Goal: Task Accomplishment & Management: Manage account settings

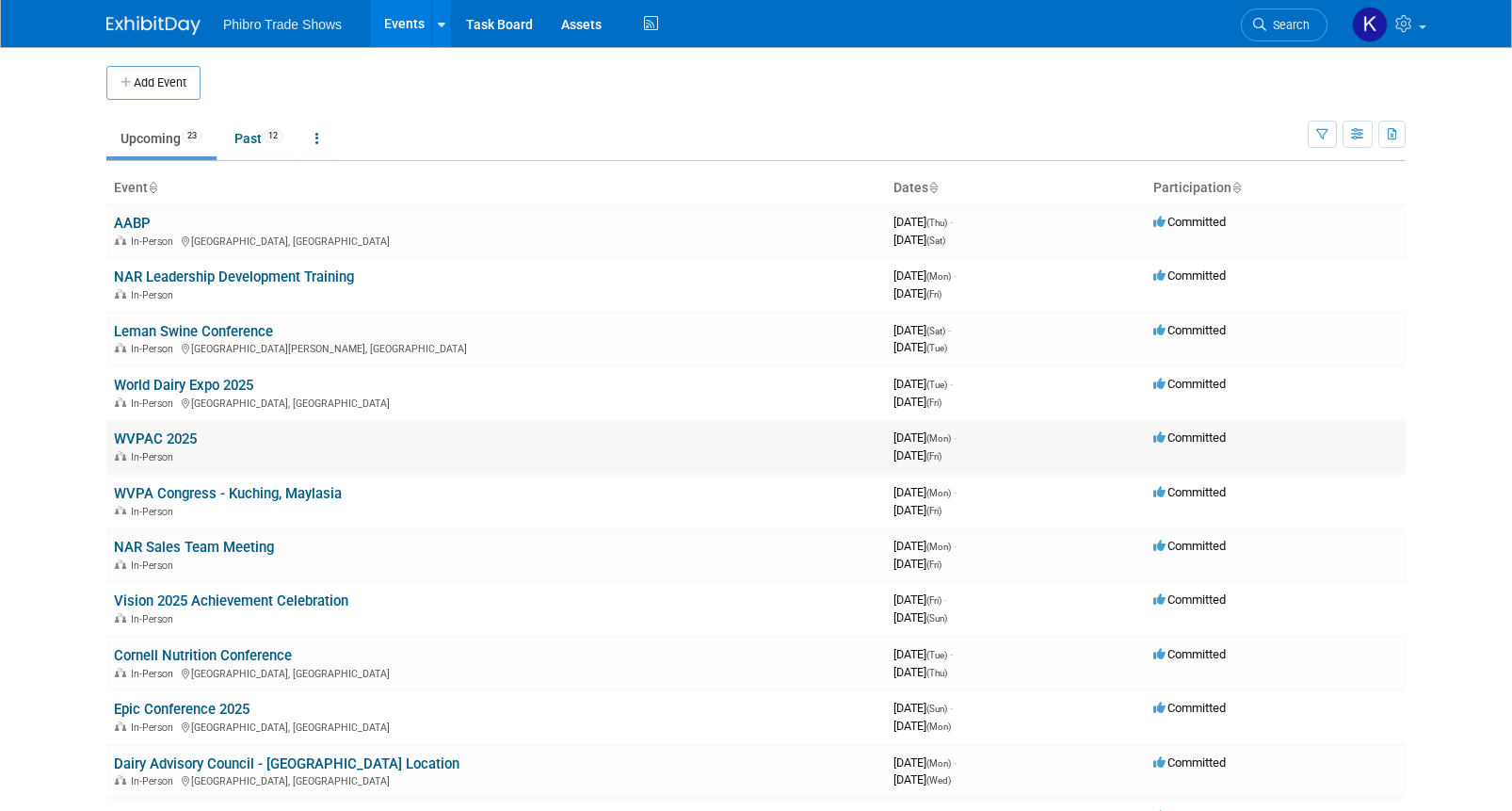
click at [448, 452] on div "In-Person" at bounding box center [497, 455] width 765 height 15
click at [178, 439] on link "WVPAC 2025" at bounding box center [156, 439] width 83 height 17
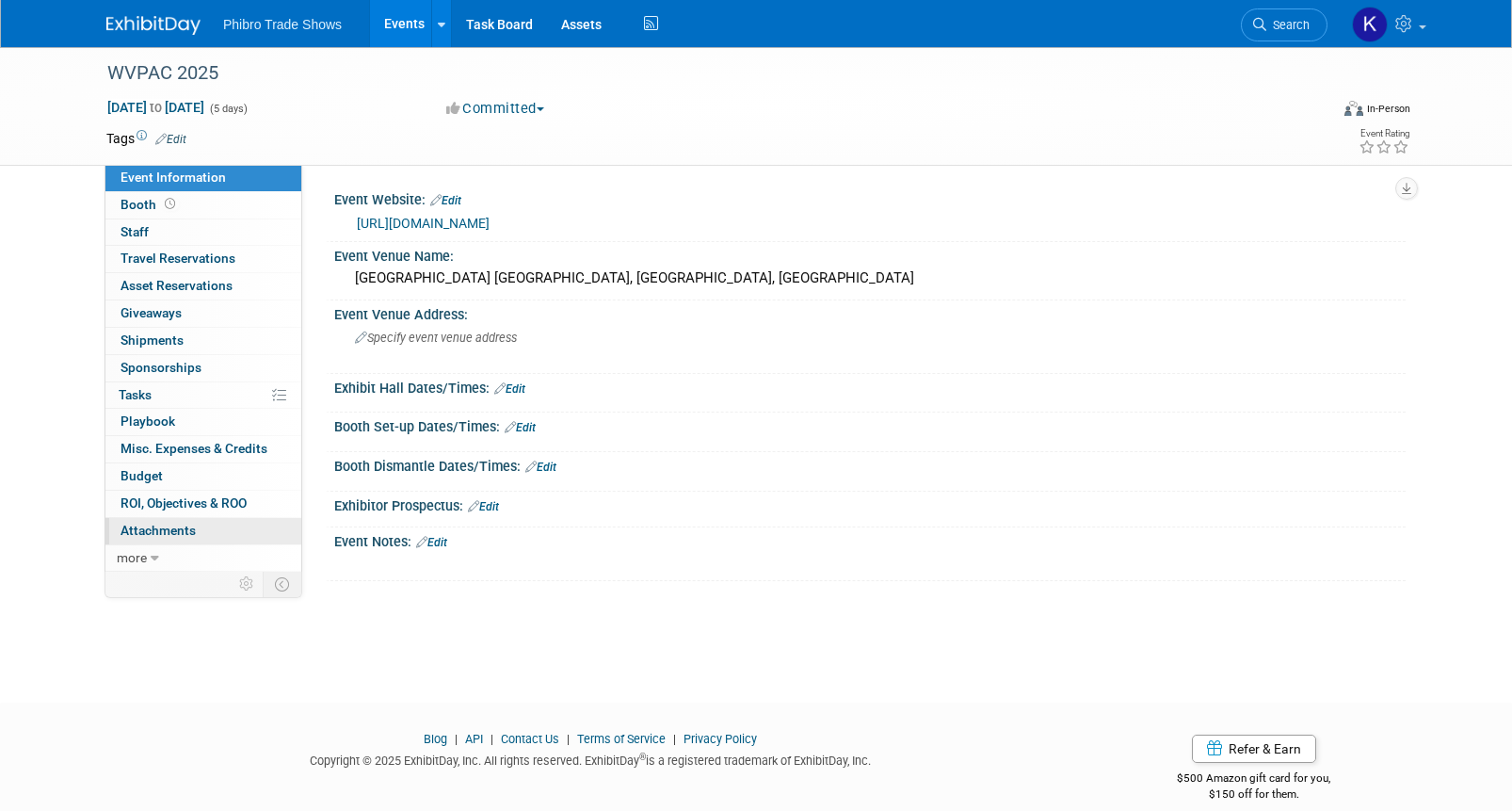
click at [210, 528] on link "0 Attachments 0" at bounding box center [204, 530] width 196 height 26
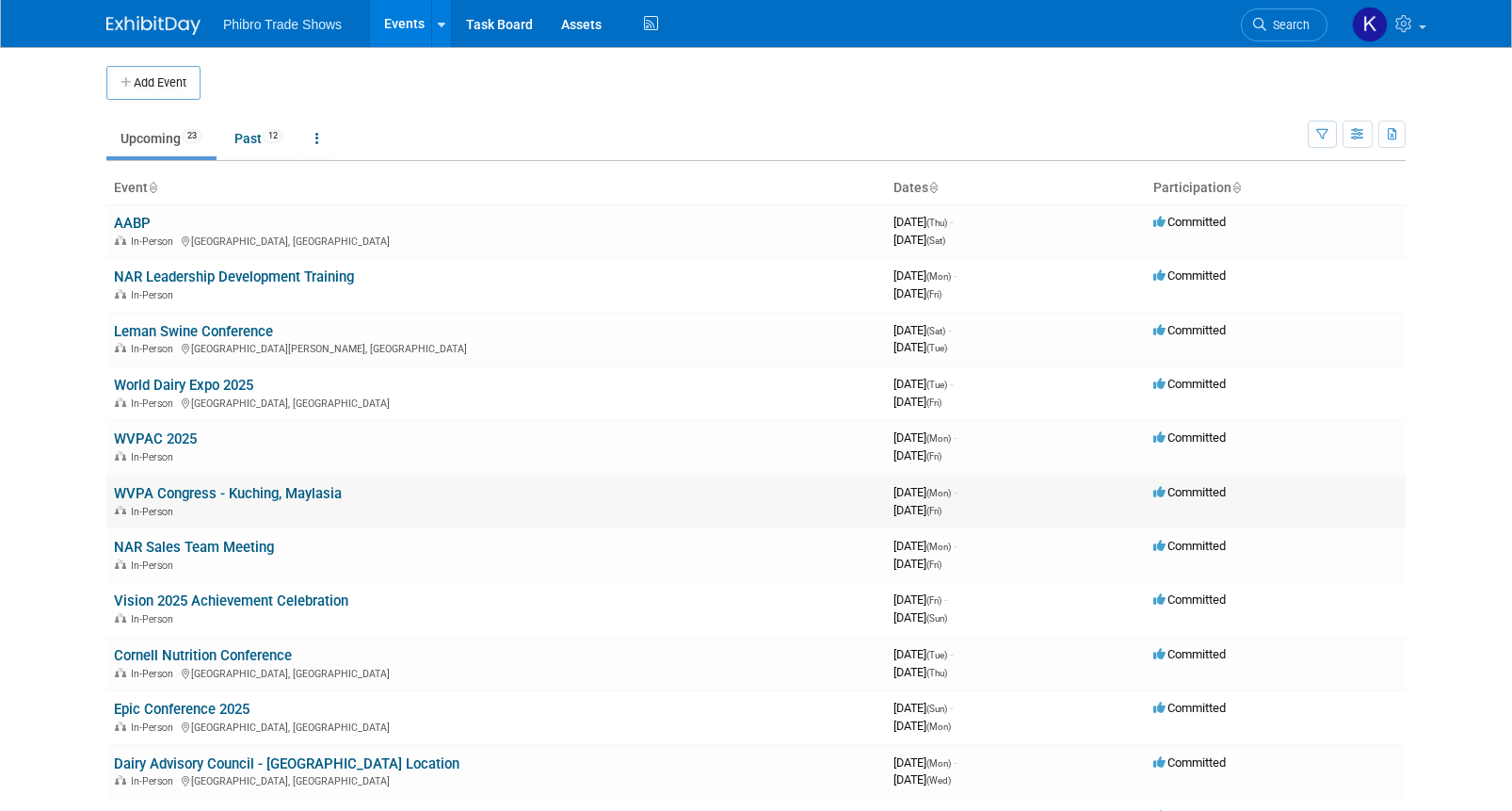
click at [481, 508] on div "In-Person" at bounding box center [497, 510] width 765 height 15
click at [306, 493] on link "WVPA Congress - Kuching, Maylasia" at bounding box center [228, 494] width 228 height 17
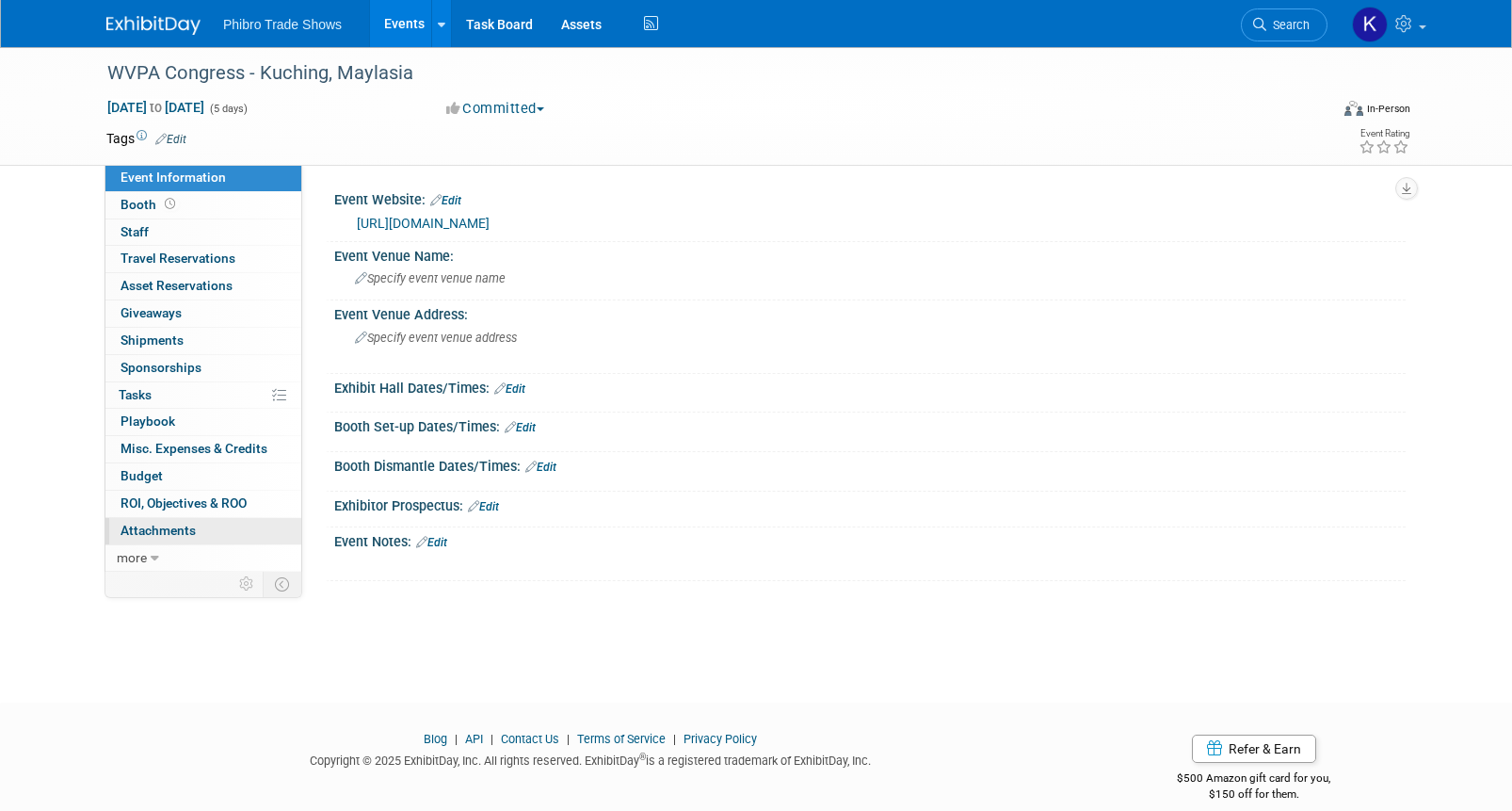
click at [187, 536] on span "Attachments 0" at bounding box center [158, 530] width 75 height 15
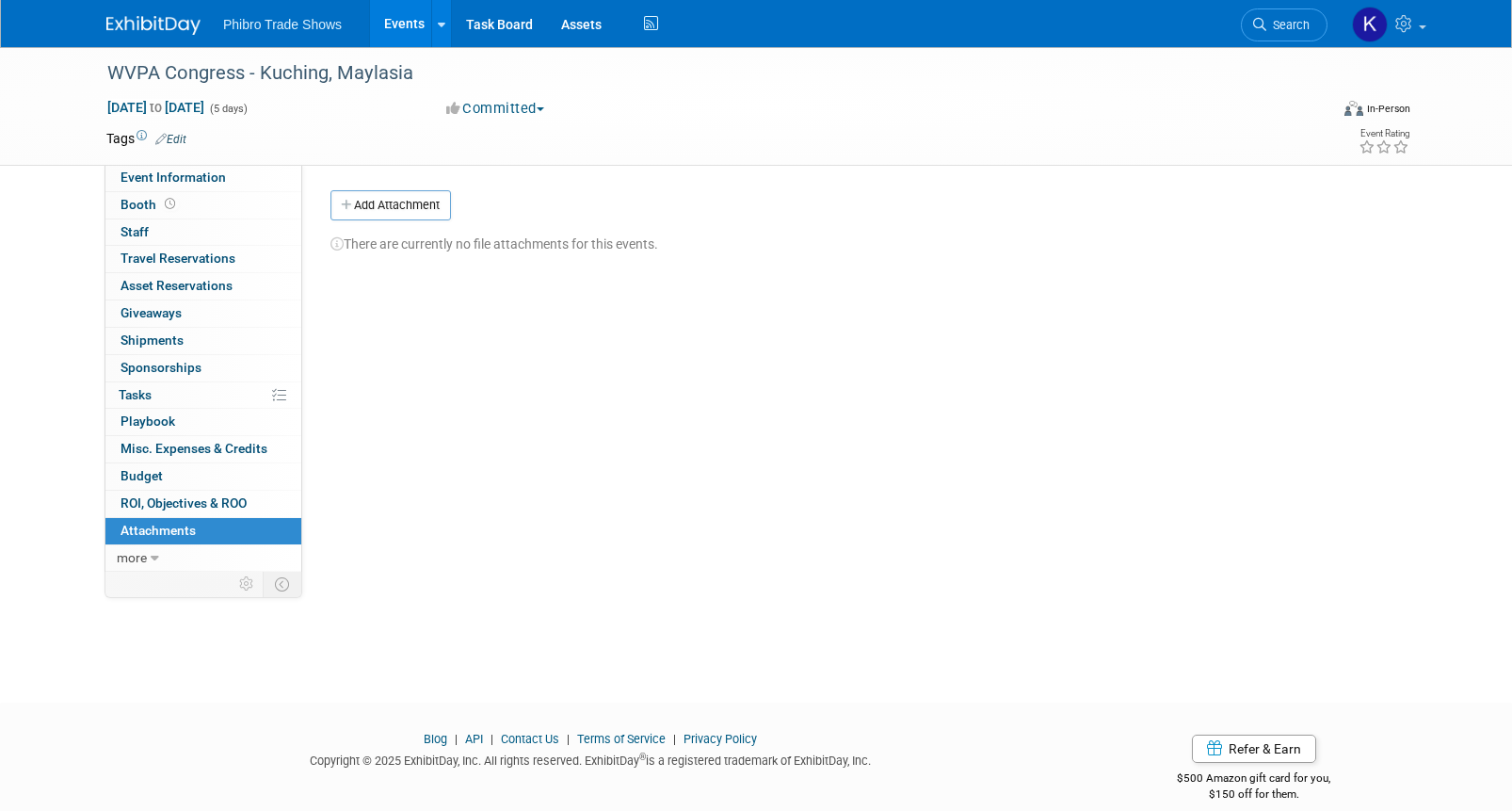
click at [383, 23] on link "Events" at bounding box center [404, 23] width 69 height 47
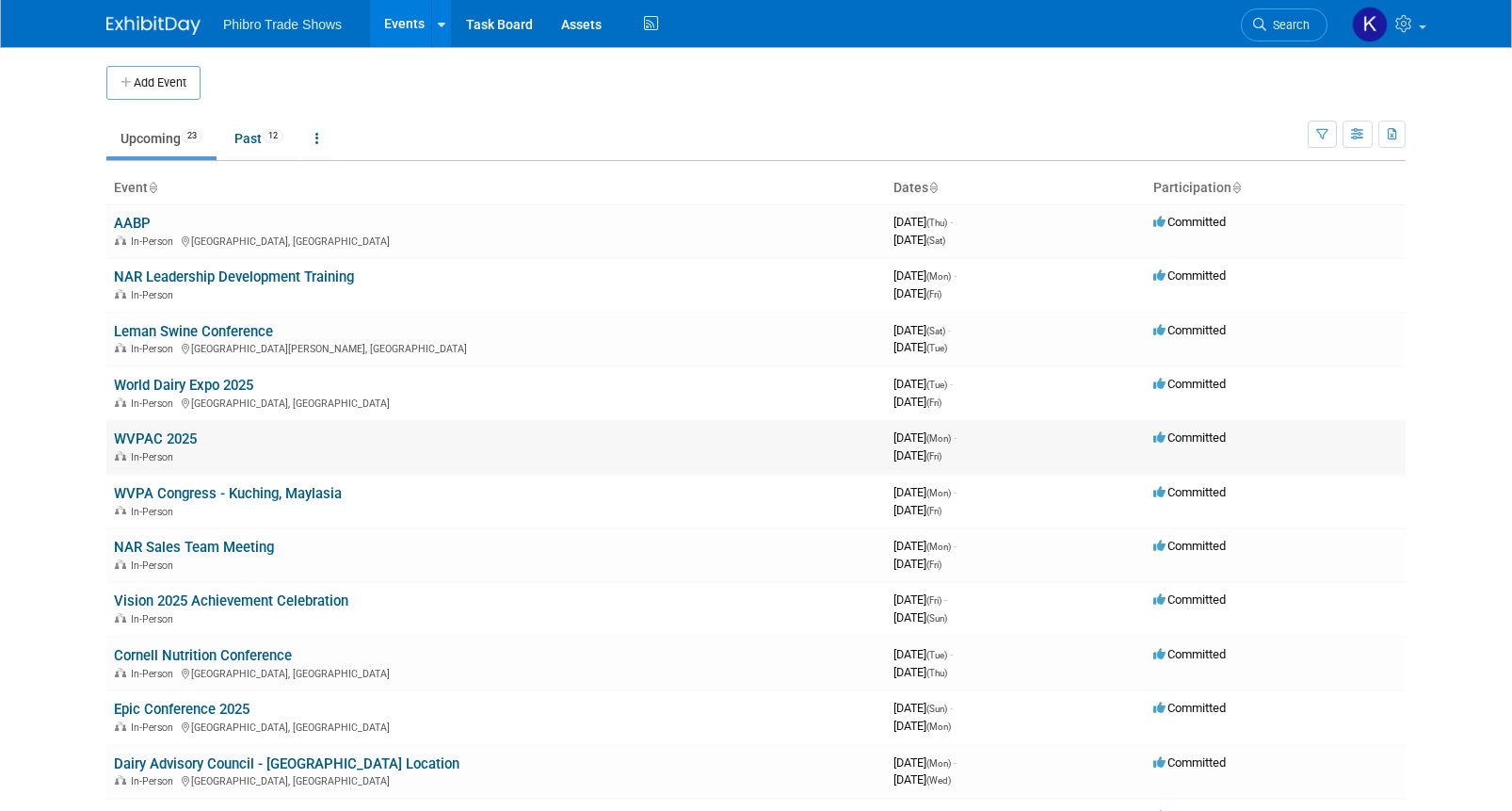
click at [426, 465] on td "WVPAC 2025 In-Person" at bounding box center [496, 447] width 779 height 54
click at [169, 444] on link "WVPAC 2025" at bounding box center [156, 439] width 83 height 17
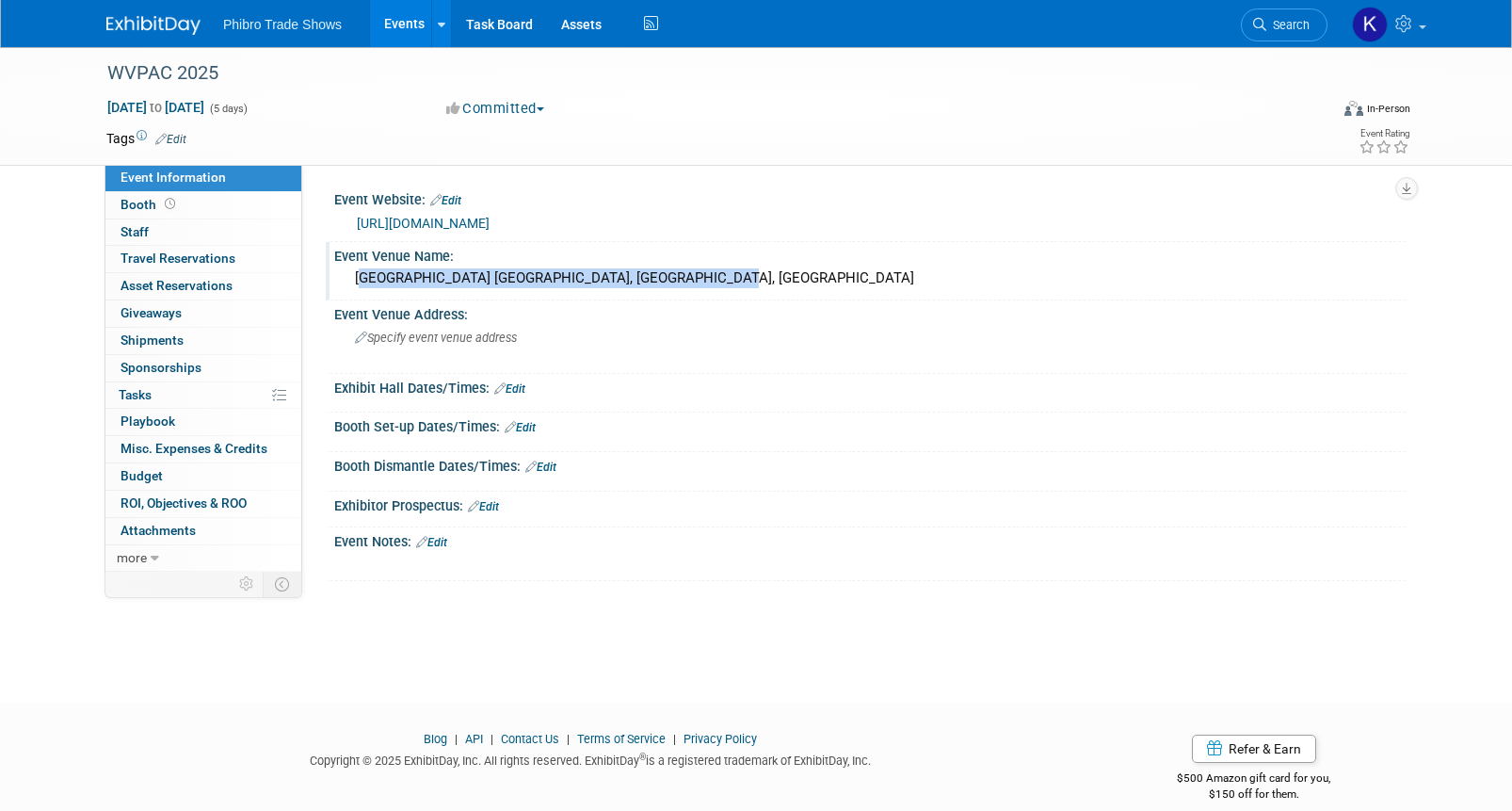
drag, startPoint x: 697, startPoint y: 274, endPoint x: 342, endPoint y: 293, distance: 355.5
click at [342, 293] on div "Borneo Convention Centre Kuching, Sarawak, Malaysia" at bounding box center [869, 279] width 1071 height 31
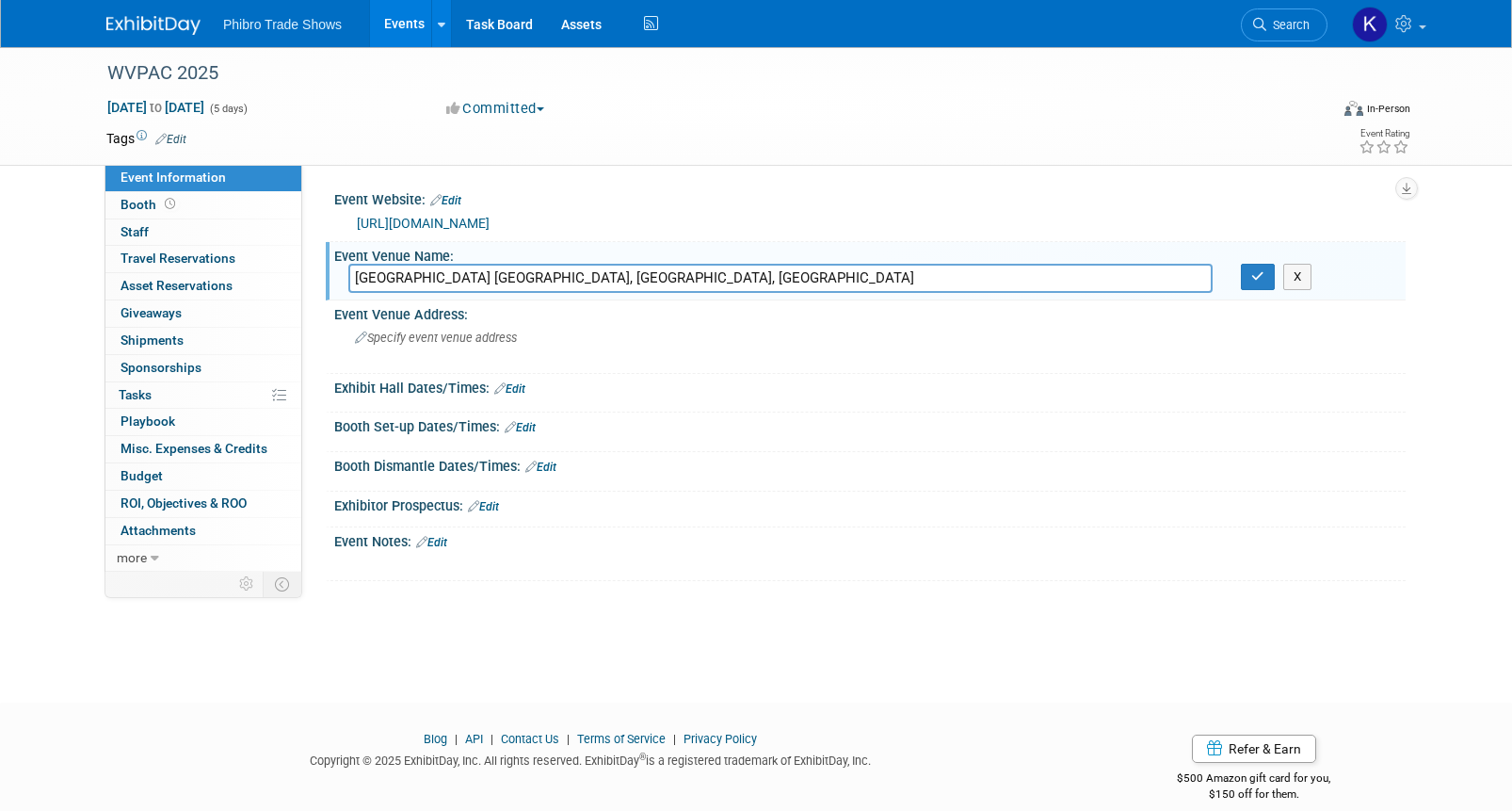
drag, startPoint x: 736, startPoint y: 281, endPoint x: 307, endPoint y: 268, distance: 429.2
click at [307, 268] on div "Event Website: Edit https://www.wvpac2025.com/ Event Venue Name: Borneo Convent…" at bounding box center [854, 368] width 1104 height 406
click at [508, 685] on body "Phibro Trade Shows Events Add Event Bulk Upload Events Shareable Event Boards R…" at bounding box center [756, 406] width 1512 height 811
click at [232, 526] on link "0 Attachments 0" at bounding box center [204, 530] width 196 height 26
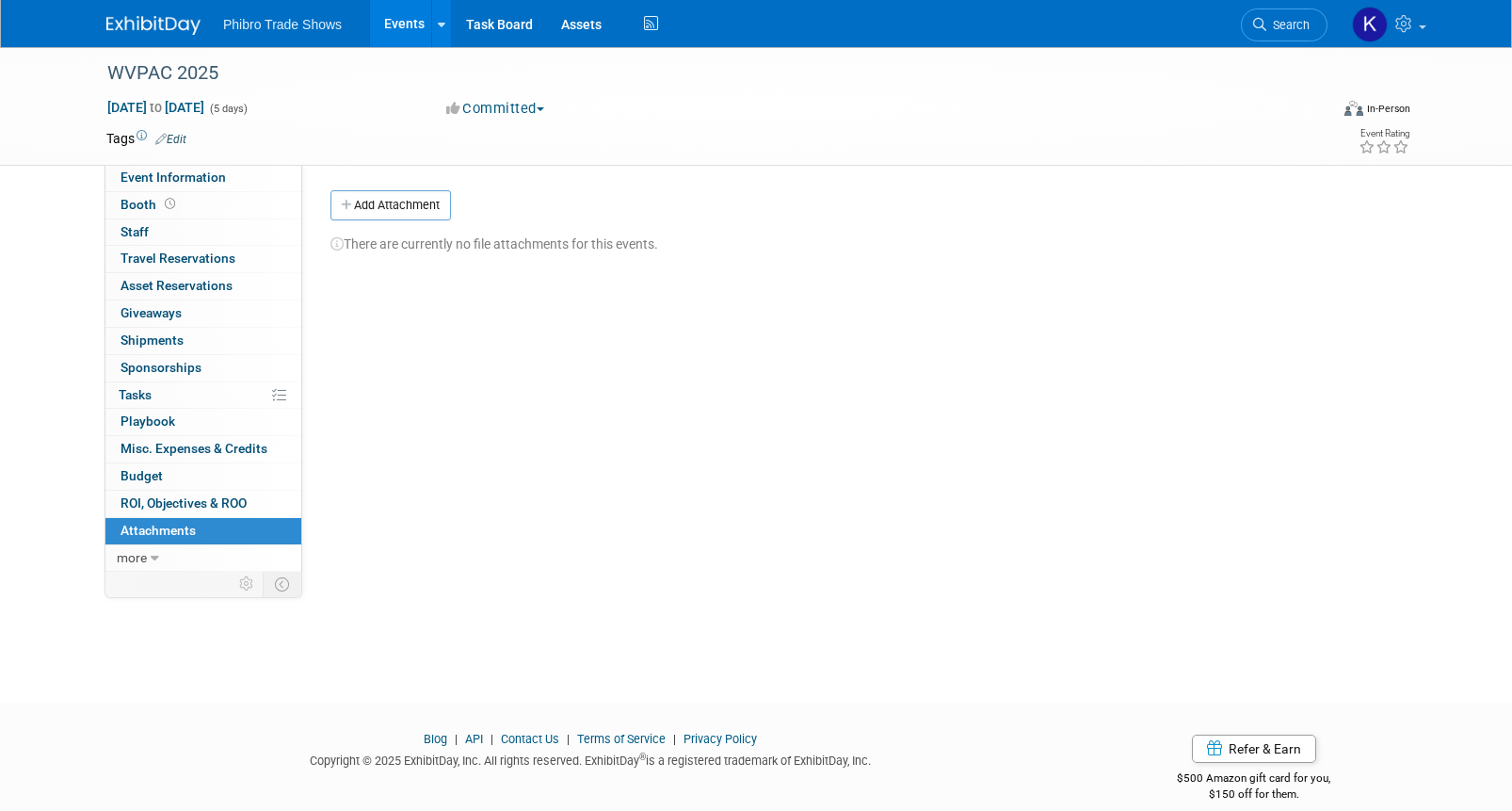
click at [387, 32] on link "Events" at bounding box center [404, 23] width 69 height 47
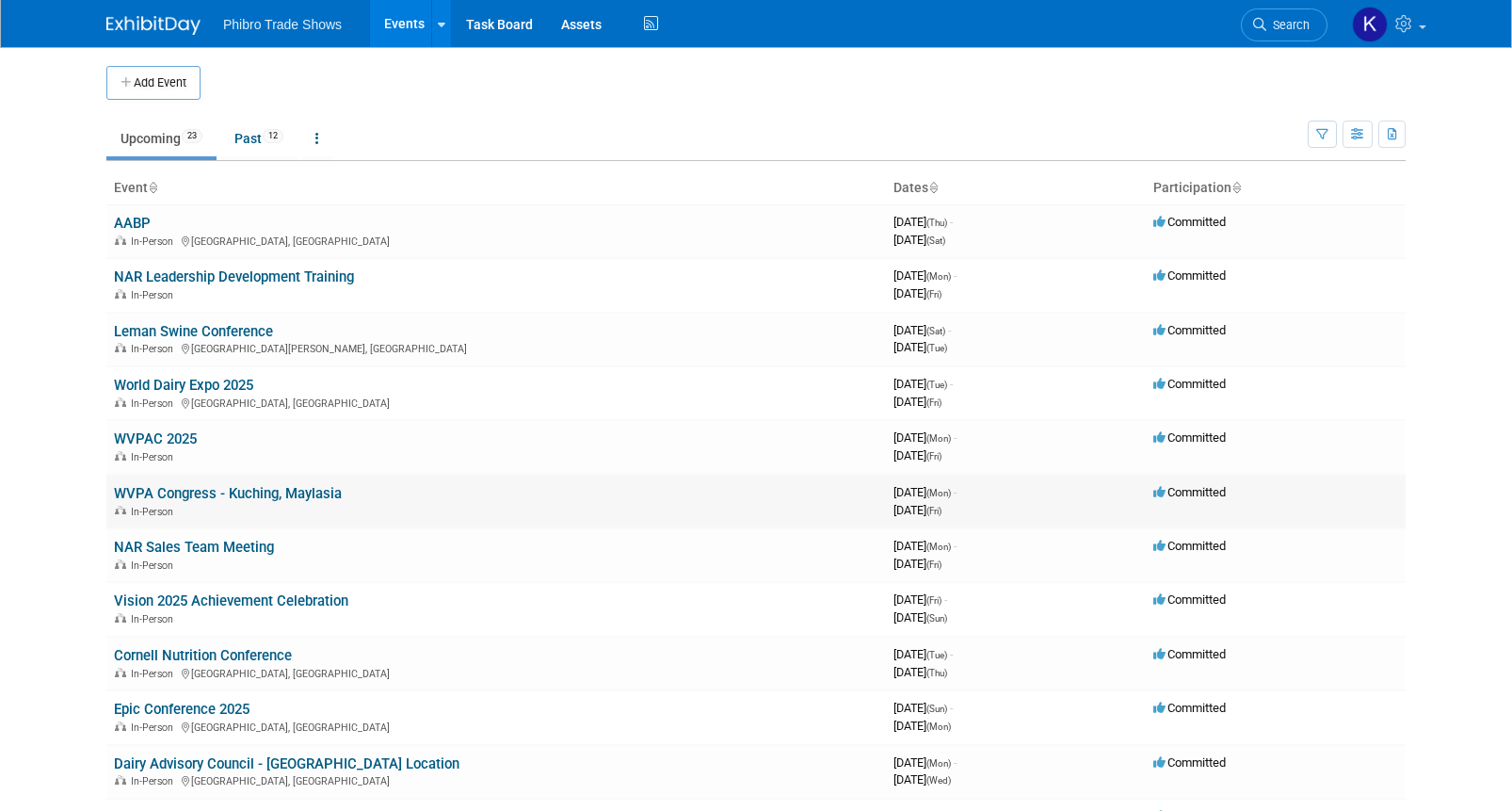
click at [382, 501] on td "WVPA Congress - Kuching, Maylasia In-Person" at bounding box center [496, 502] width 779 height 54
click at [298, 491] on link "WVPA Congress - Kuching, Maylasia" at bounding box center [228, 494] width 228 height 17
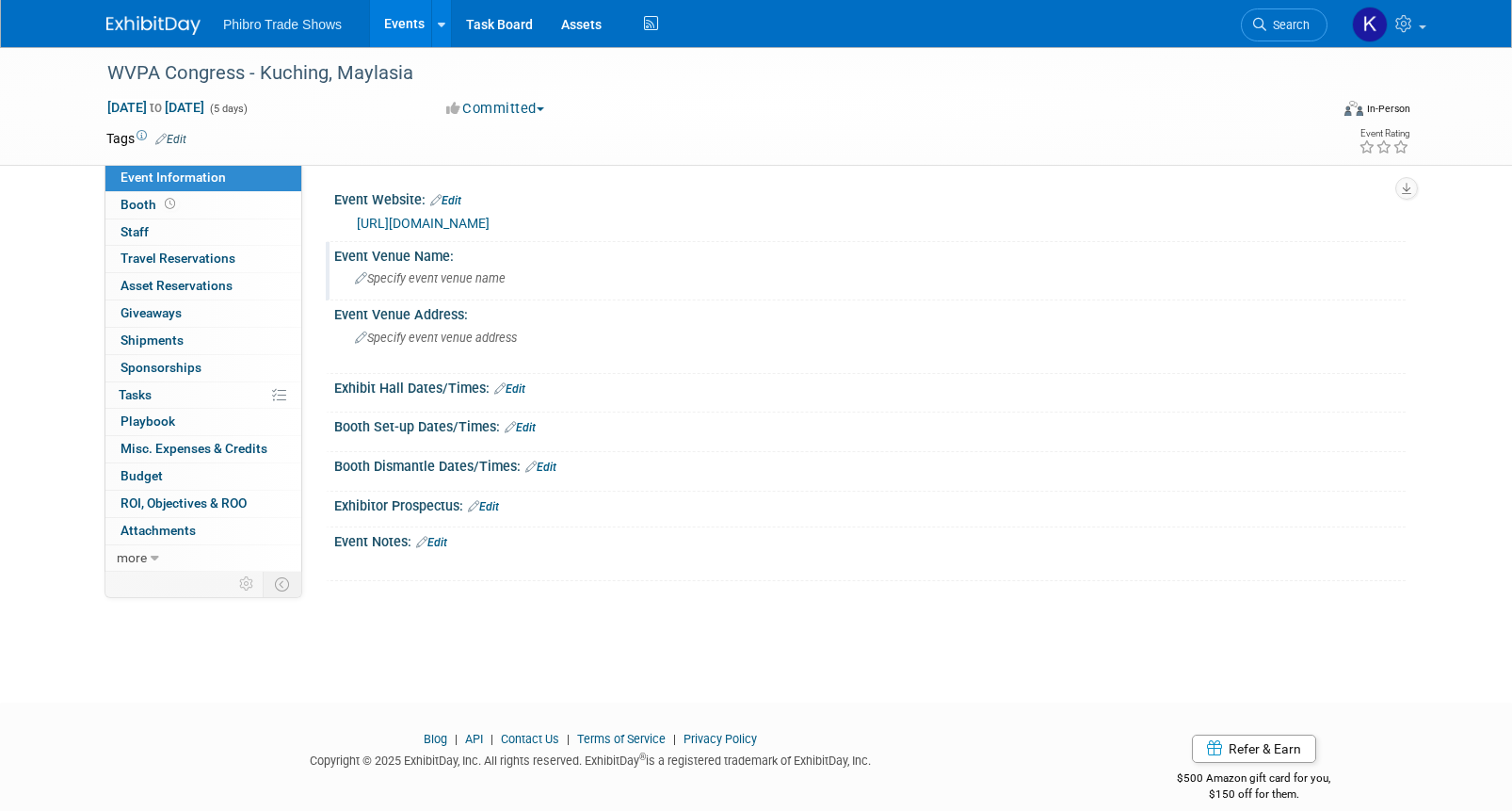
click at [454, 277] on span "Specify event venue name" at bounding box center [429, 278] width 151 height 14
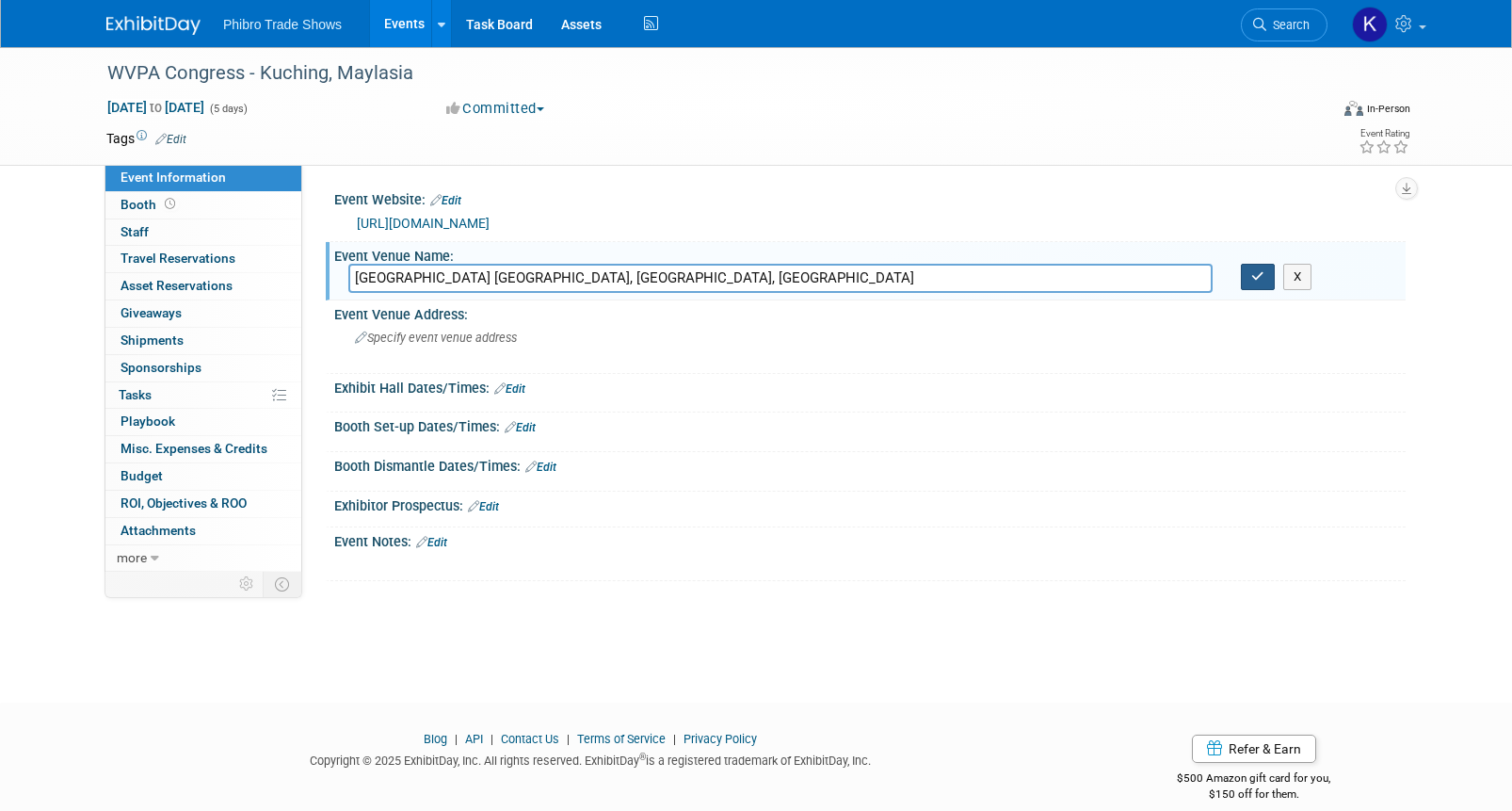
type input "Borneo Convention Centre Kuching, Sarawak, Malaysia"
click at [1259, 281] on icon "button" at bounding box center [1257, 276] width 13 height 12
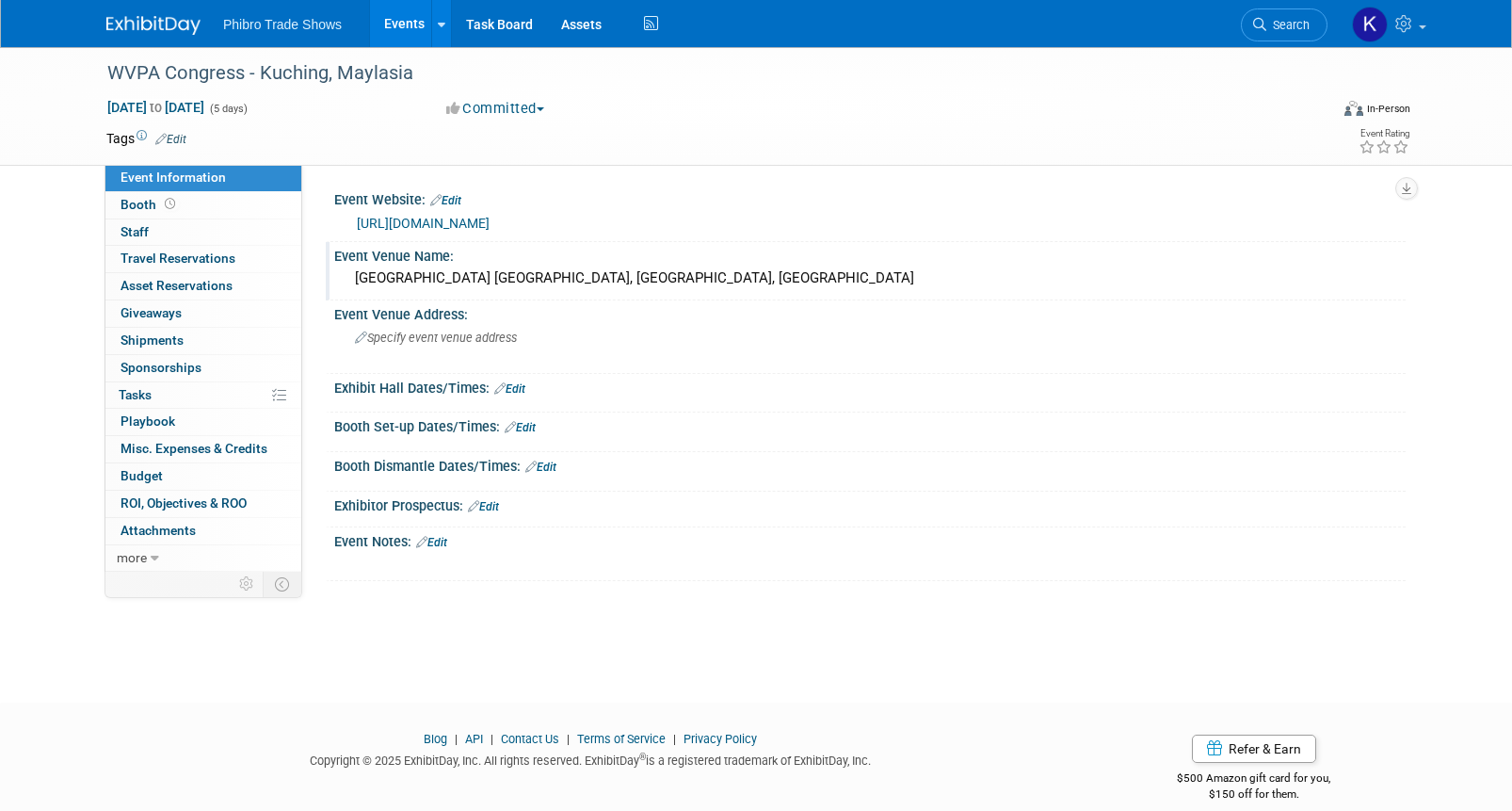
click at [408, 31] on link "Events" at bounding box center [404, 23] width 69 height 47
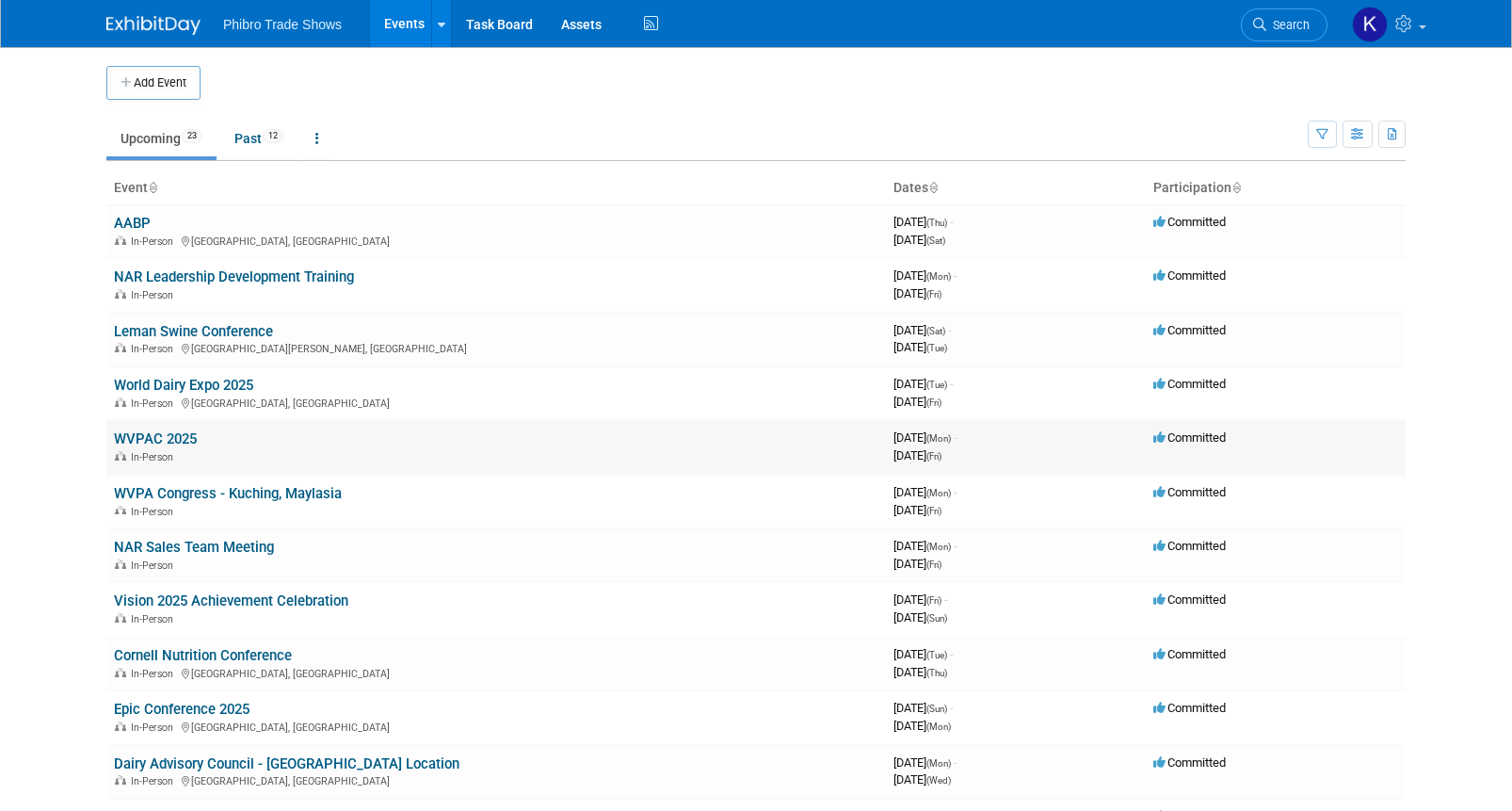
click at [354, 455] on div "In-Person" at bounding box center [497, 455] width 765 height 15
click at [147, 439] on link "WVPAC 2025" at bounding box center [156, 439] width 83 height 17
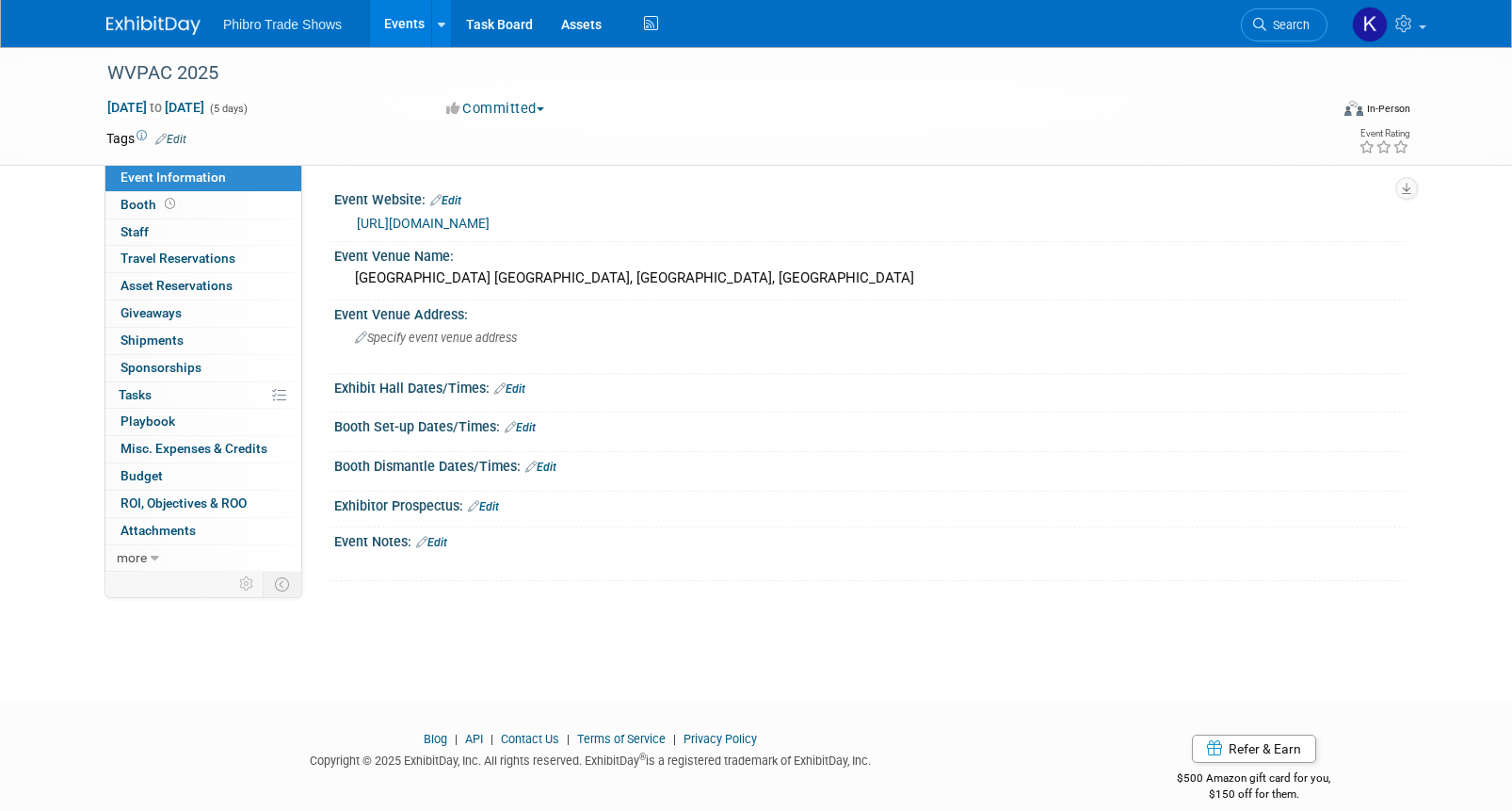
click at [531, 107] on button "Committed" at bounding box center [496, 109] width 112 height 20
click at [159, 563] on link "more" at bounding box center [204, 557] width 196 height 26
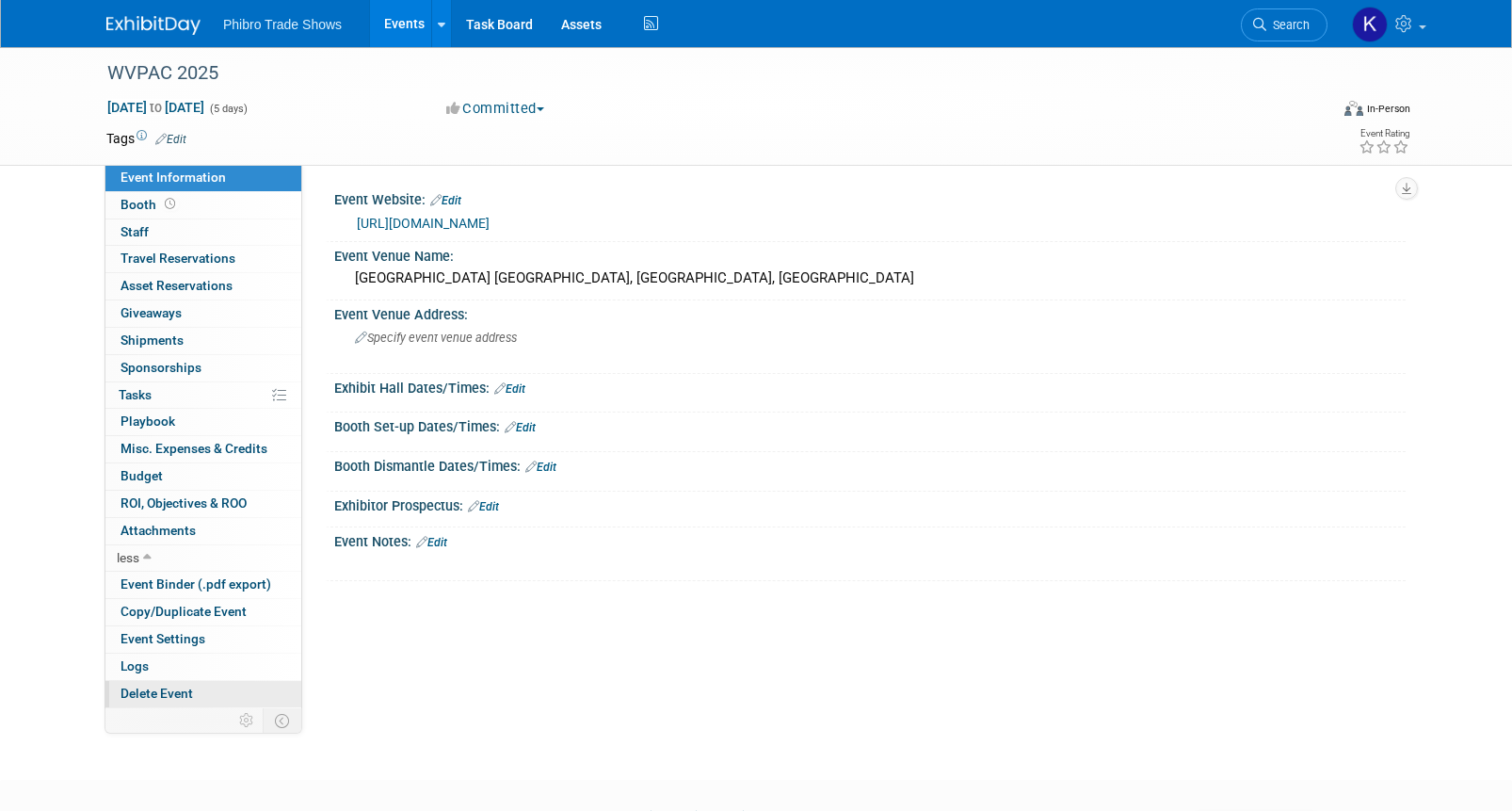
click at [193, 695] on link "Delete Event" at bounding box center [204, 694] width 196 height 26
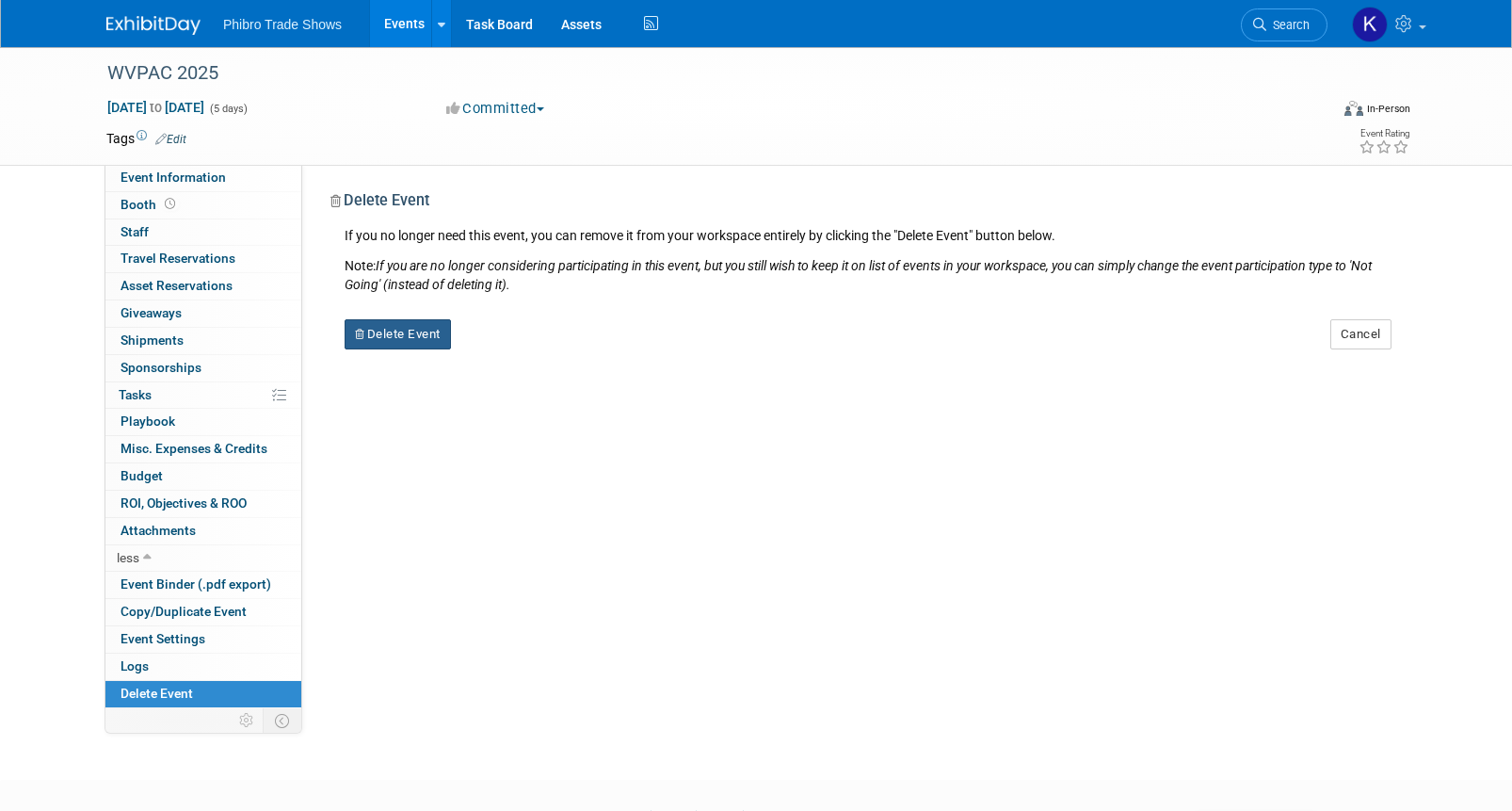
click at [413, 341] on button "Delete Event" at bounding box center [398, 333] width 107 height 30
click at [510, 345] on link "Yes" at bounding box center [517, 349] width 55 height 30
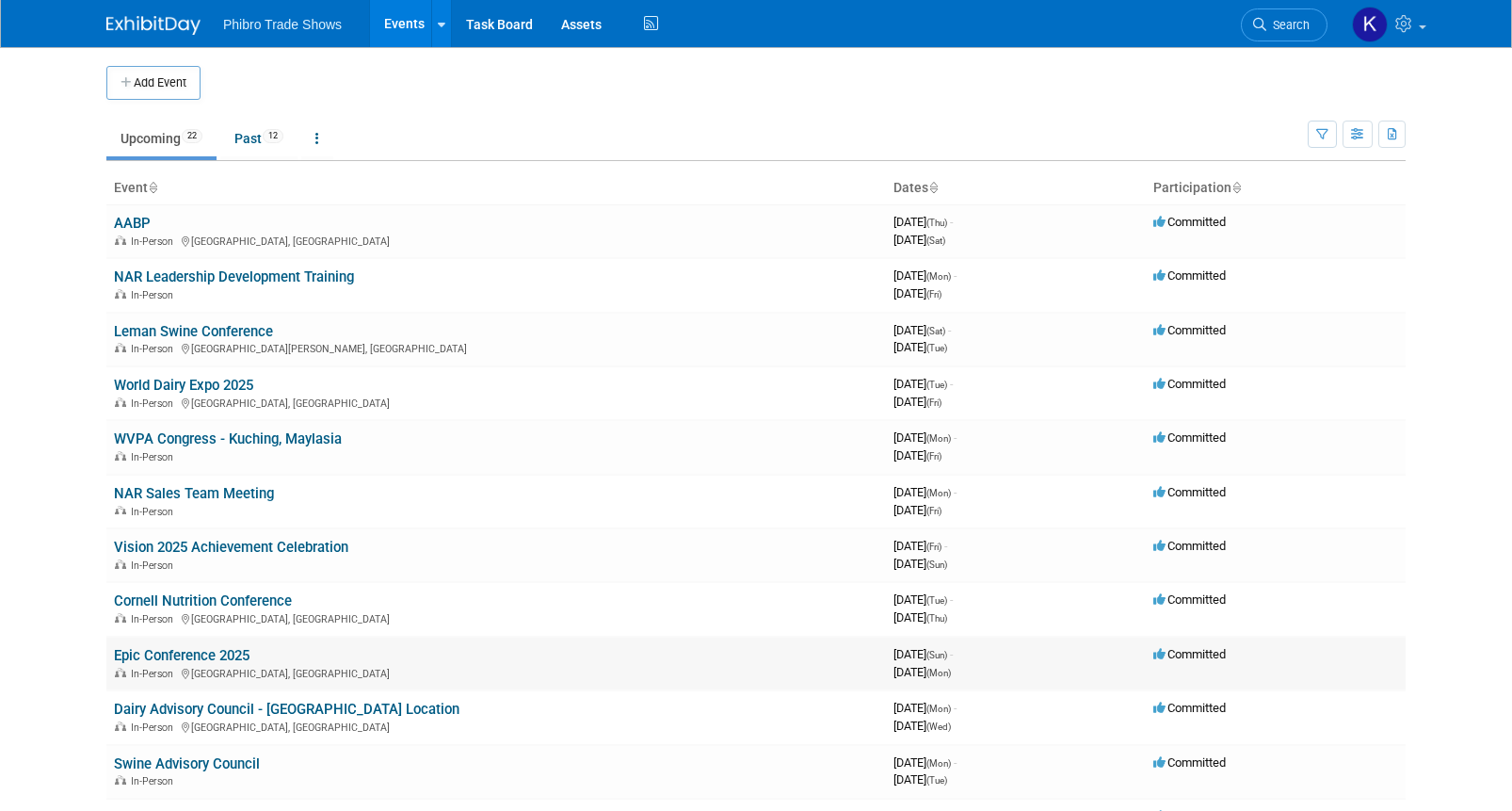
click at [393, 678] on div "In-Person Wales, United Kingdom" at bounding box center [497, 673] width 765 height 15
click at [416, 592] on td "Cornell Nutrition Conference In-Person East Syracuse, NY" at bounding box center [496, 609] width 779 height 54
click at [594, 215] on td "AABP In-Person Omaha, NE" at bounding box center [496, 232] width 779 height 54
click at [143, 219] on link "AABP" at bounding box center [133, 223] width 37 height 17
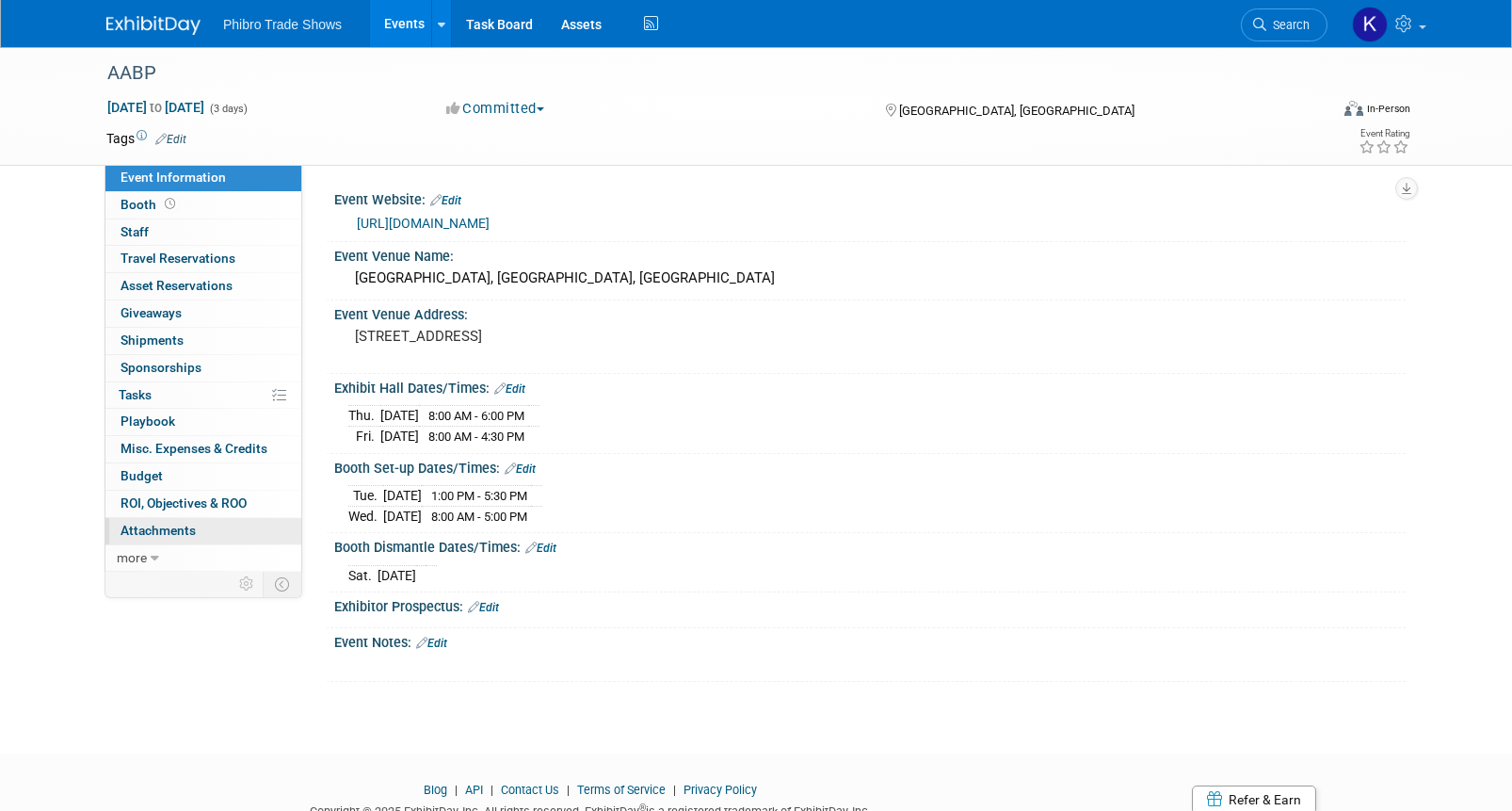
click at [228, 538] on link "0 Attachments 0" at bounding box center [204, 530] width 196 height 26
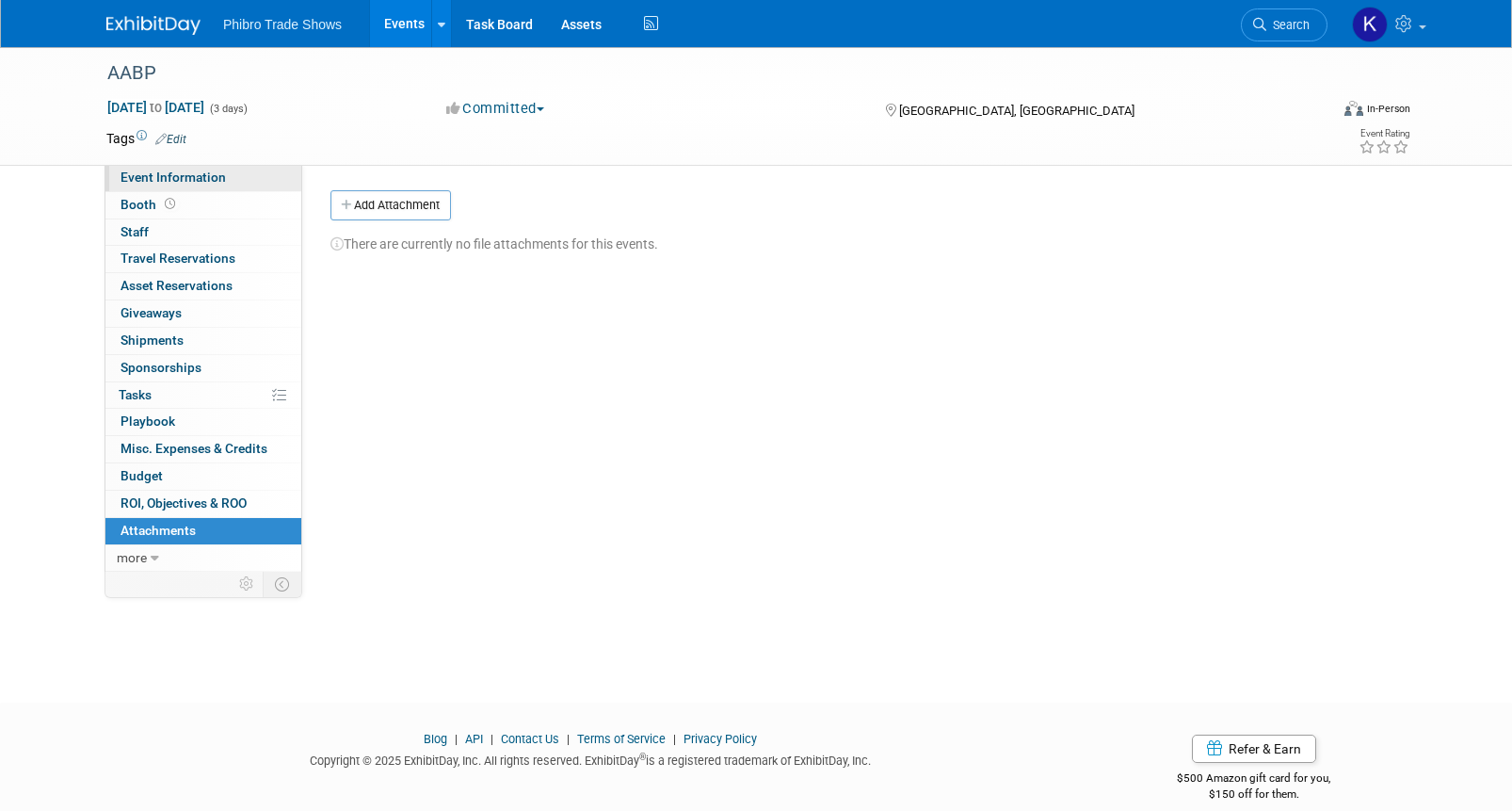
click at [244, 180] on link "Event Information" at bounding box center [204, 178] width 196 height 26
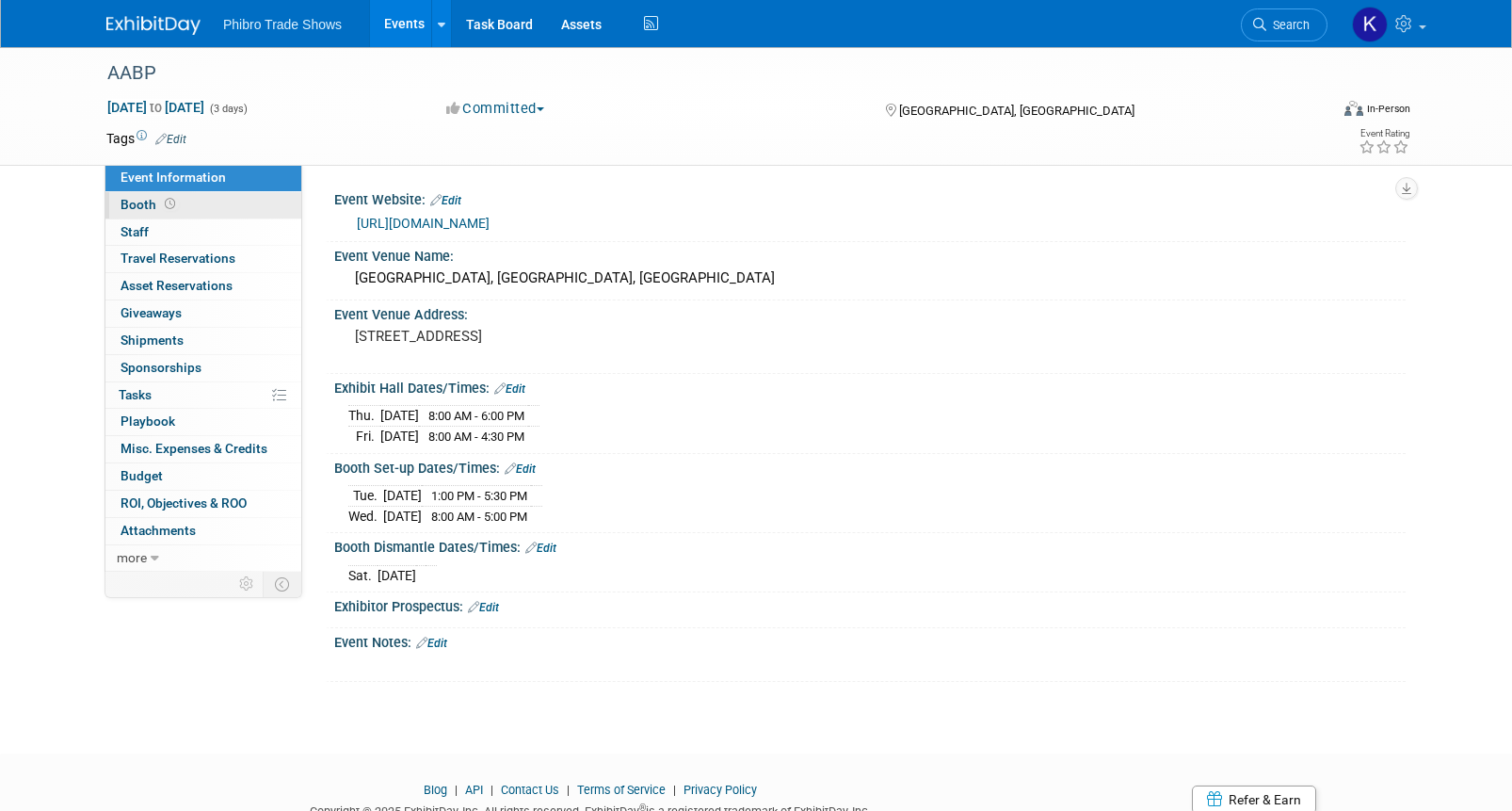
click at [235, 212] on link "Booth" at bounding box center [204, 205] width 196 height 26
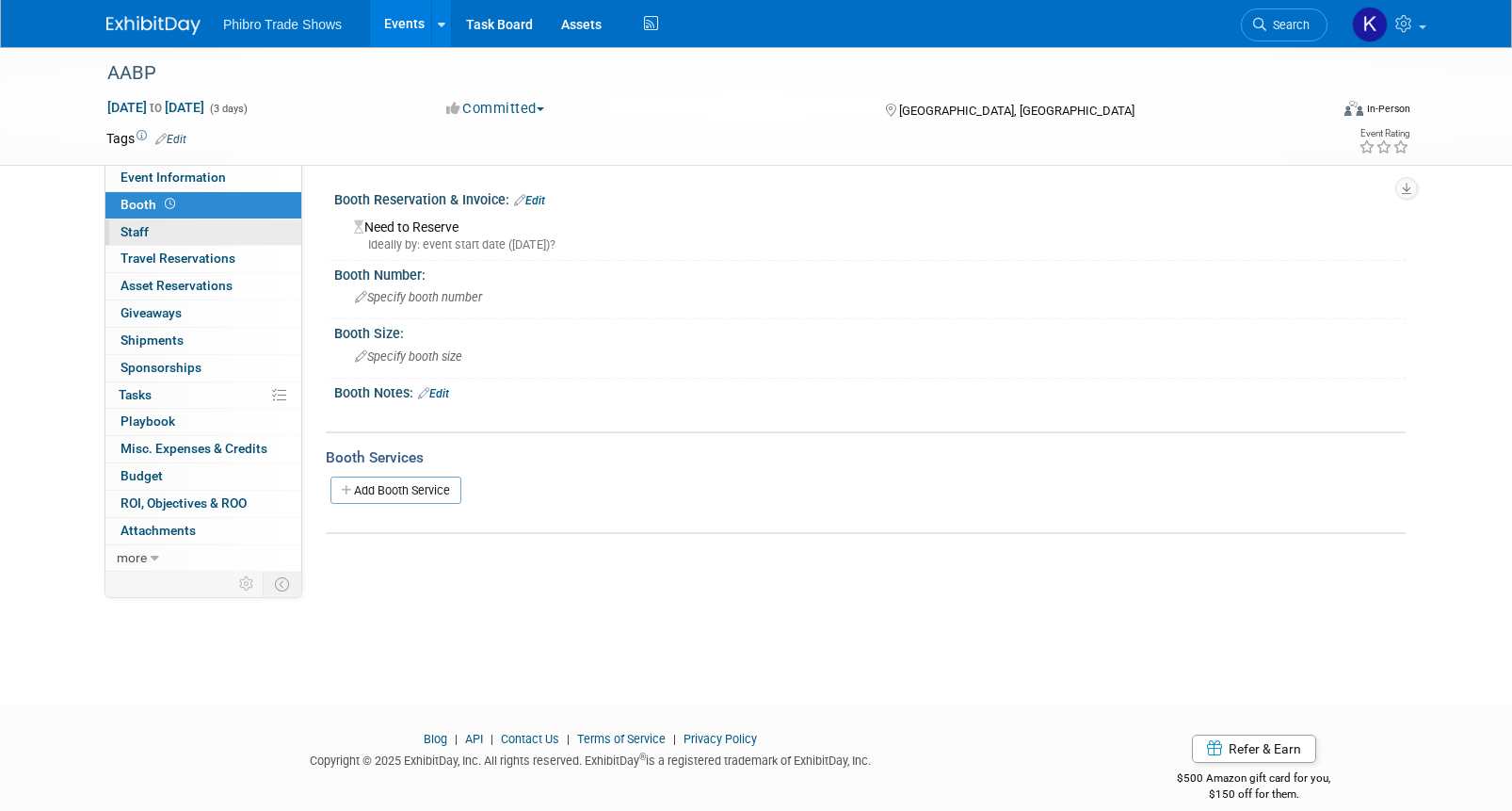
click at [226, 230] on link "0 Staff 0" at bounding box center [204, 232] width 196 height 26
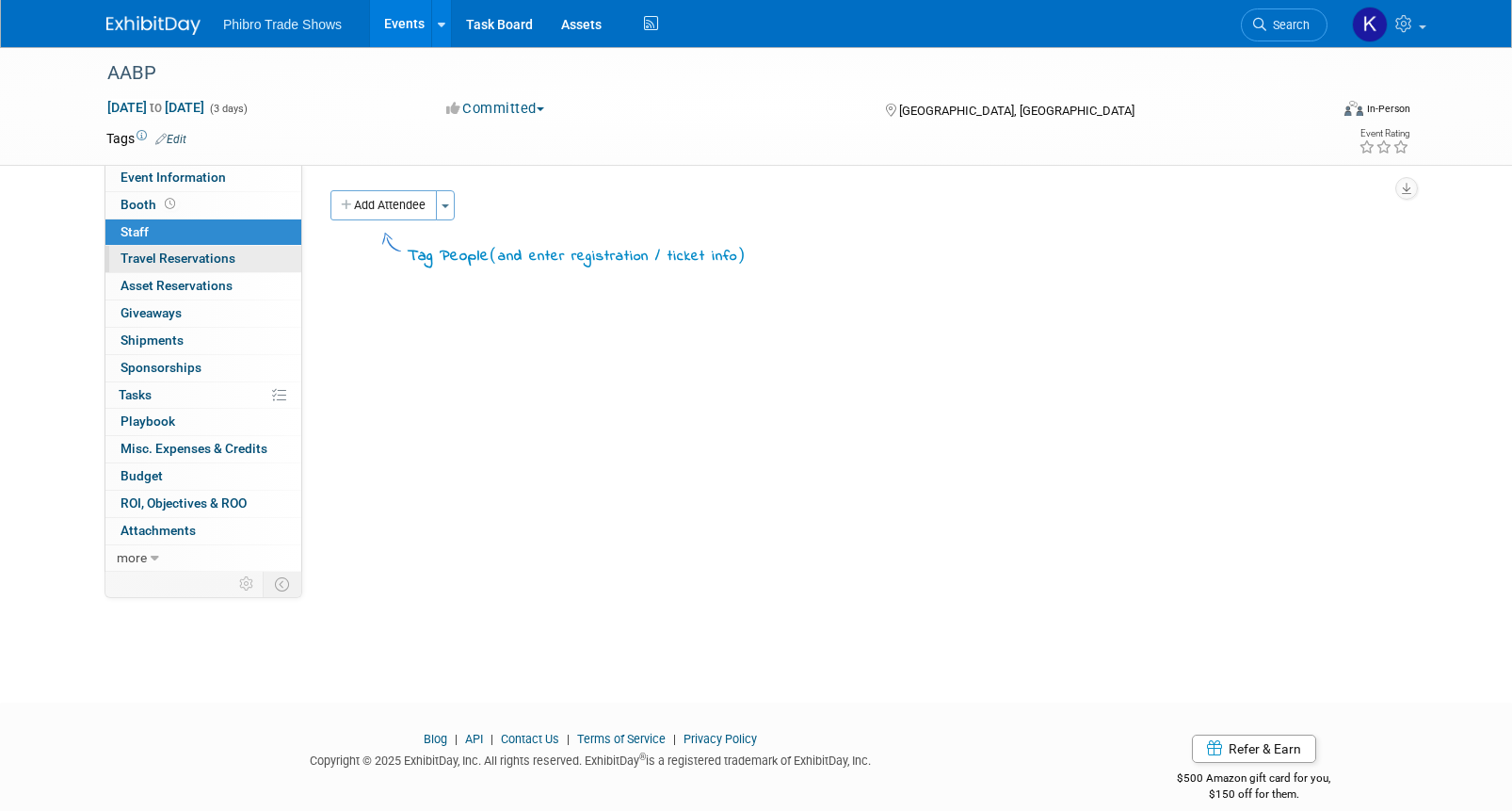
click at [233, 258] on span "Travel Reservations 0" at bounding box center [178, 258] width 115 height 15
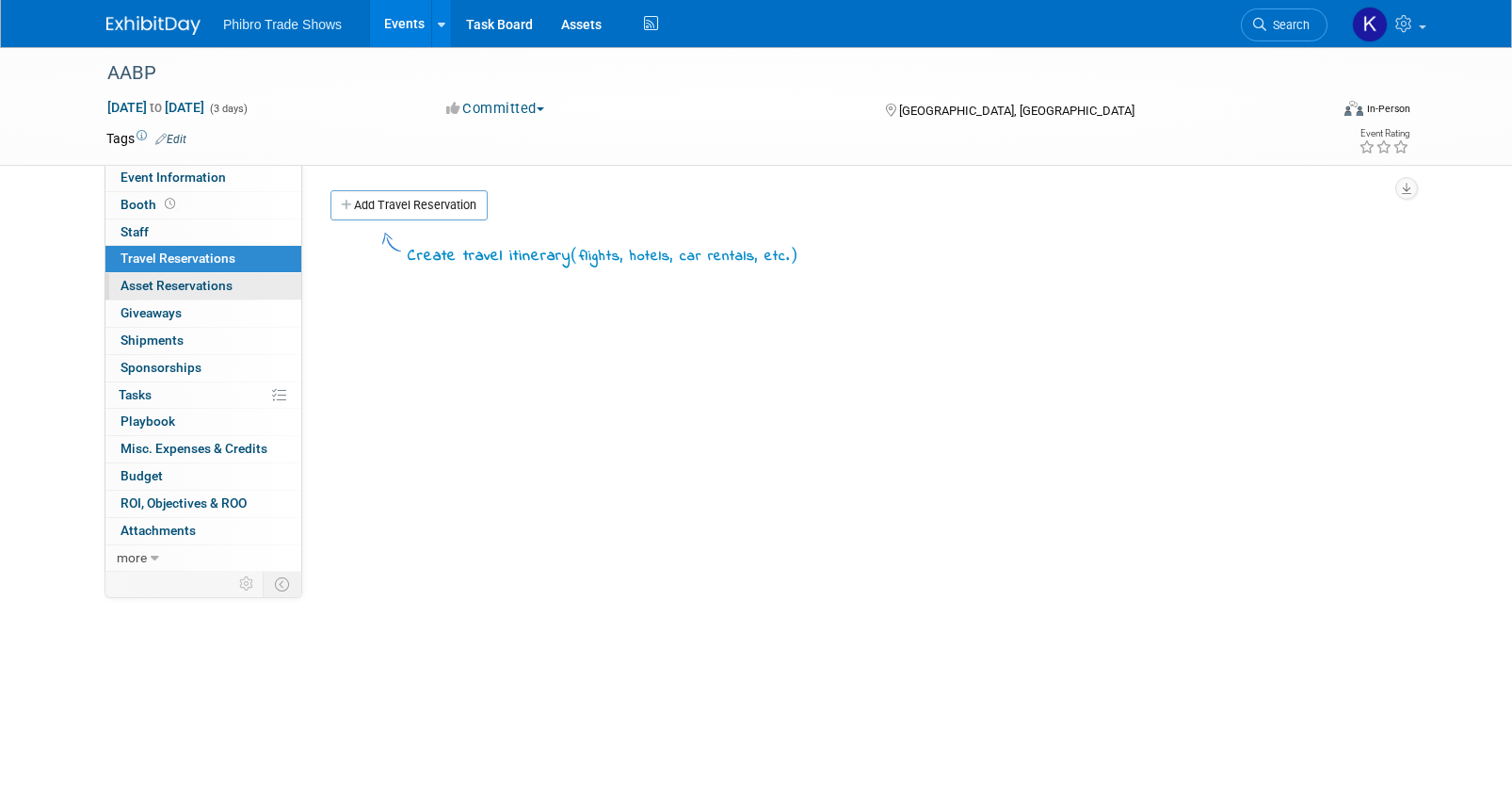
click at [258, 290] on link "0 Asset Reservations 0" at bounding box center [204, 285] width 196 height 26
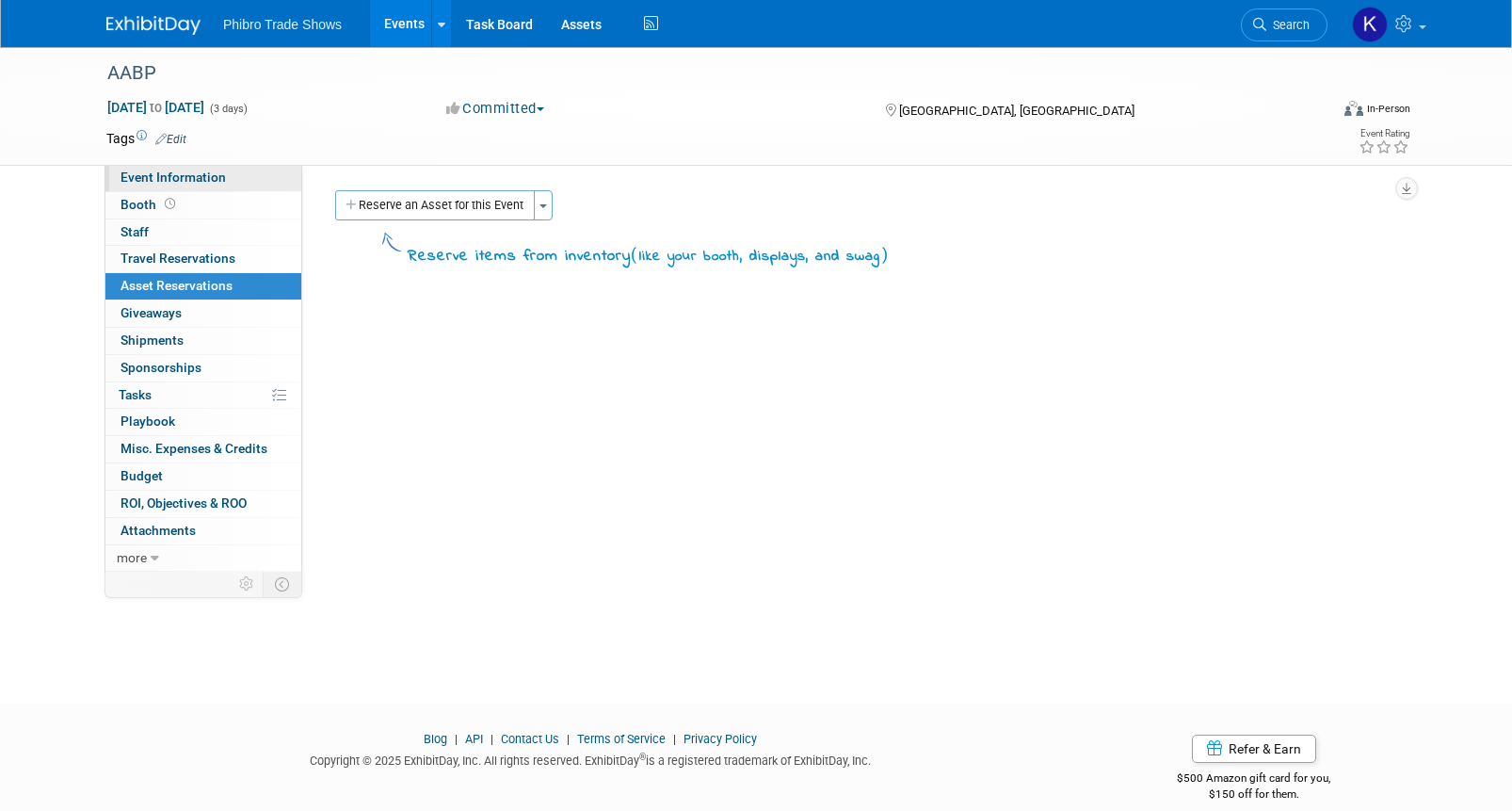
click at [275, 175] on link "Event Information" at bounding box center [204, 178] width 196 height 26
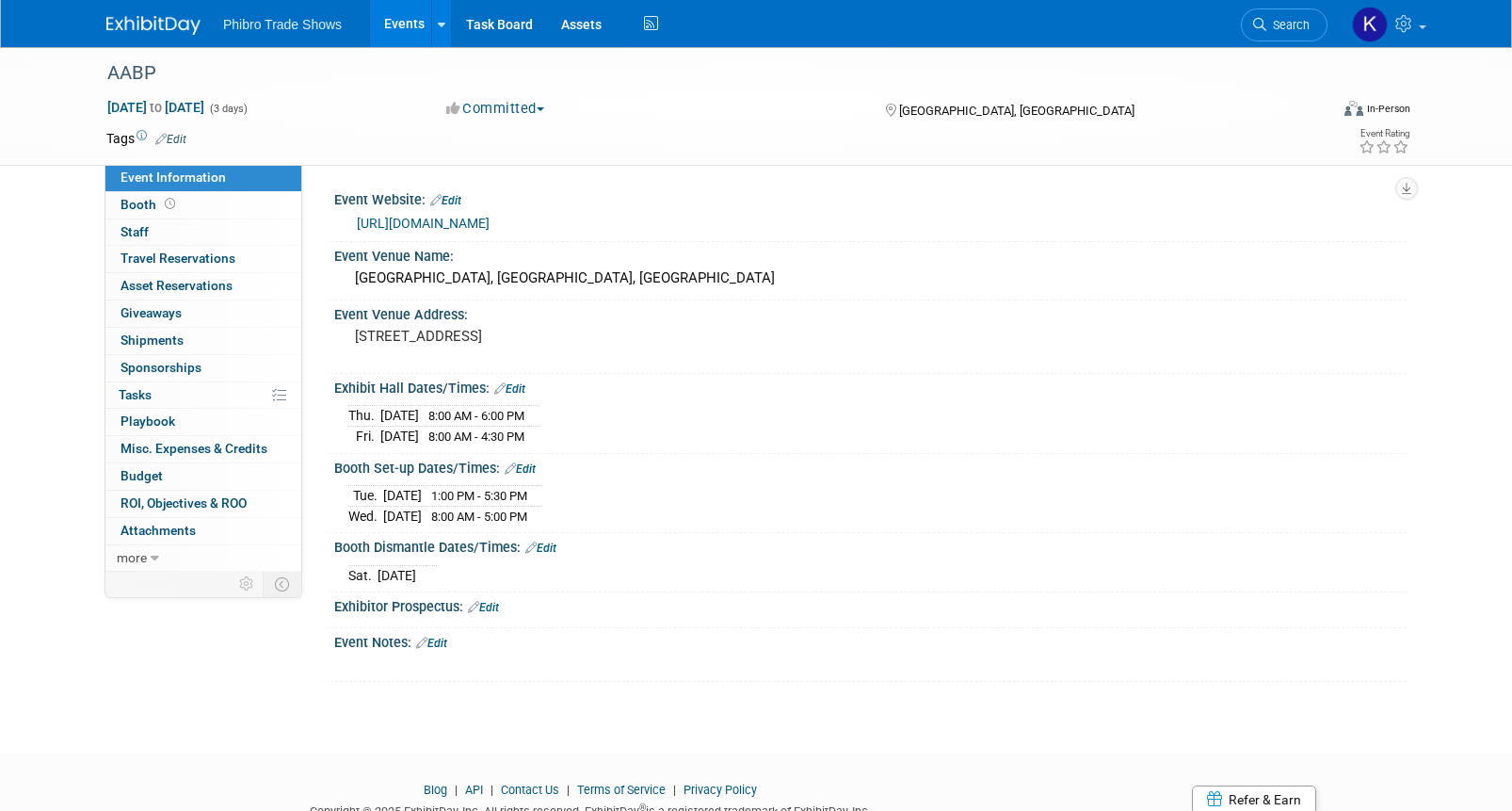
click at [590, 688] on div "AABP Sep 11, 2025 to Sep 13, 2025 (3 days) Sep 11, 2025 to Sep 13, 2025 Committ…" at bounding box center [756, 383] width 1512 height 673
click at [547, 548] on link "Edit" at bounding box center [541, 549] width 31 height 13
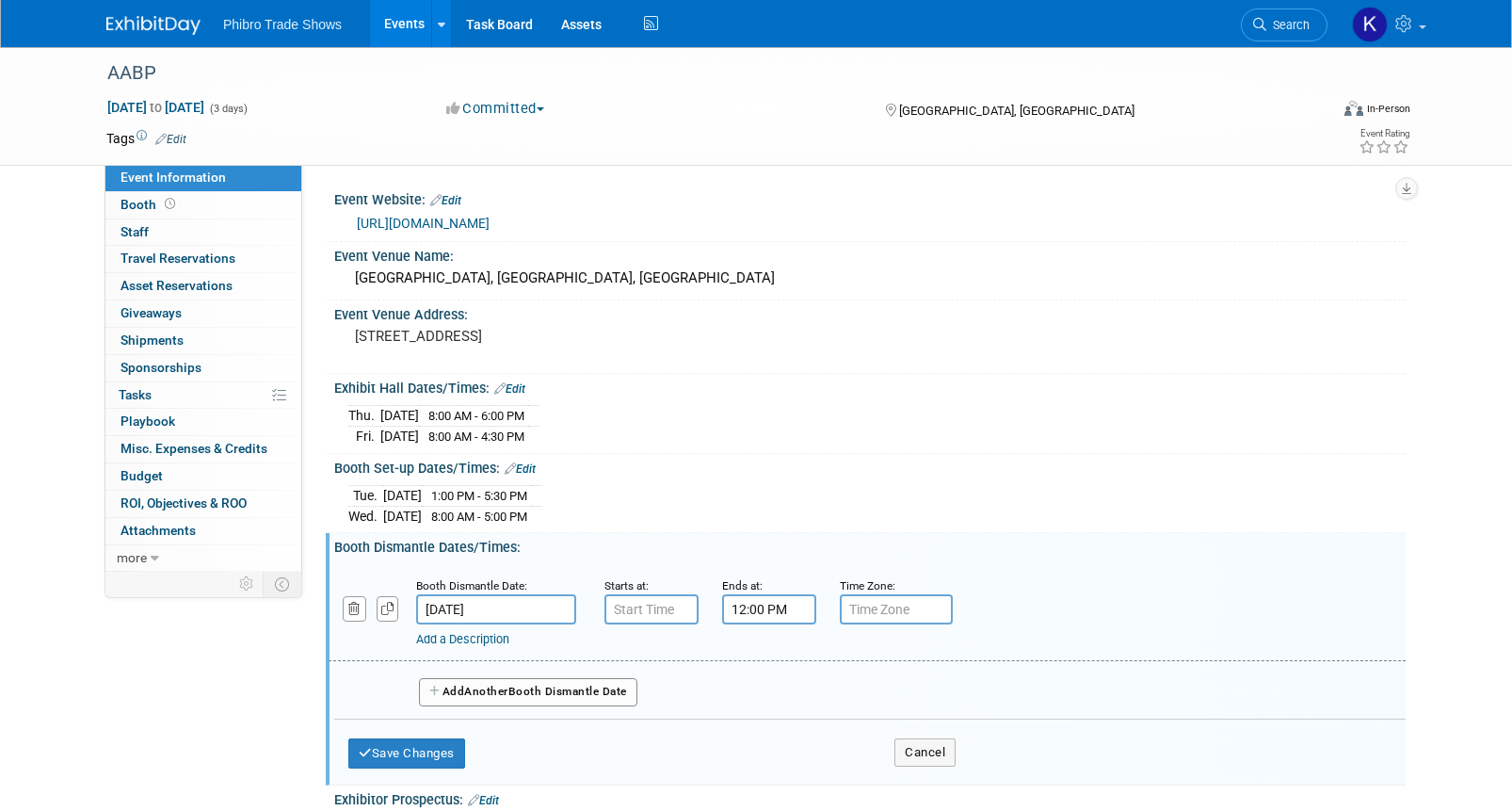
click at [502, 689] on span "Another" at bounding box center [486, 691] width 44 height 13
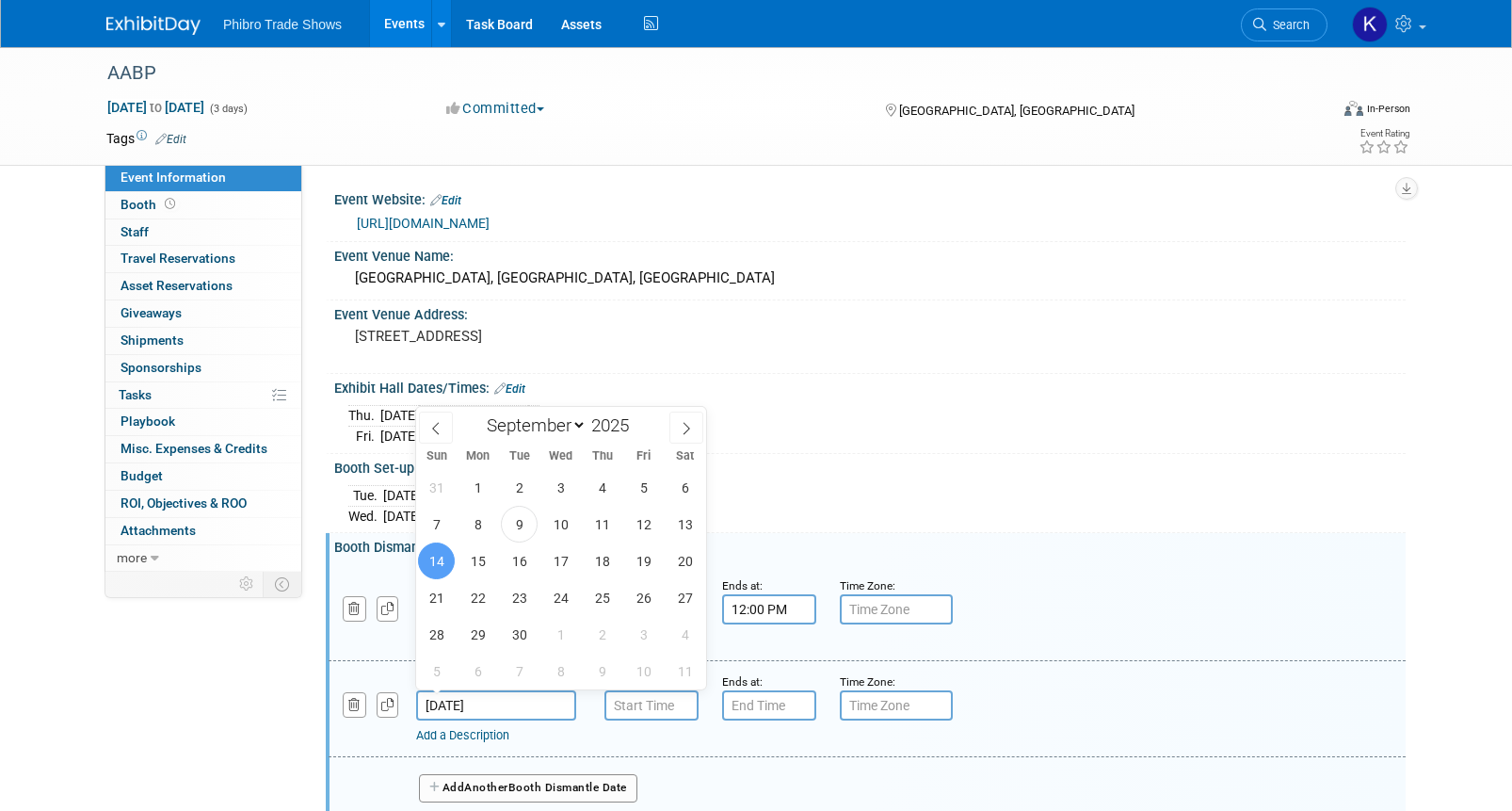
click at [463, 701] on input "Sep 14, 2025" at bounding box center [496, 704] width 160 height 30
click at [646, 527] on span "12" at bounding box center [644, 524] width 37 height 37
type input "Sep 12, 2025"
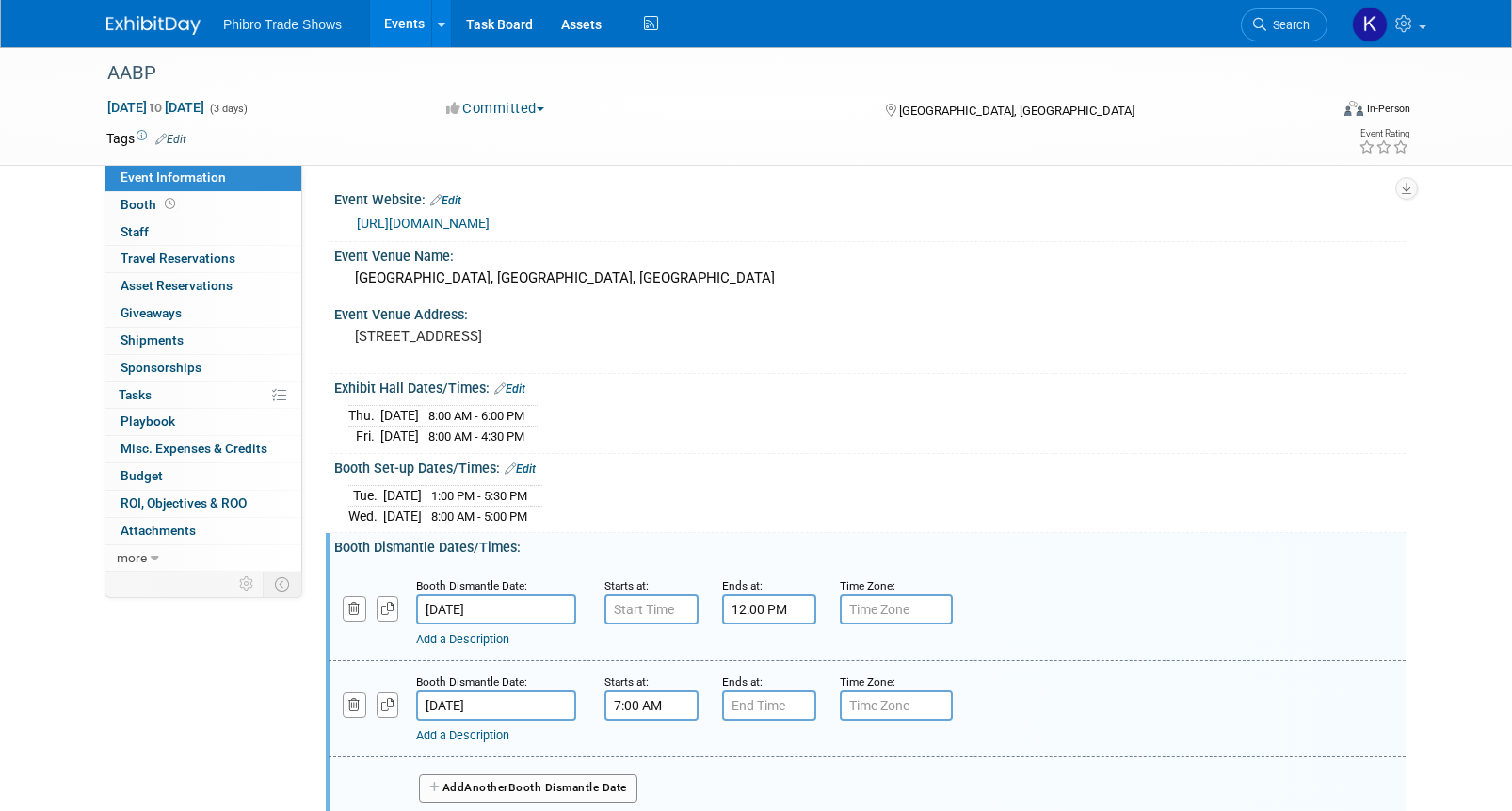
click at [649, 702] on input "7:00 AM" at bounding box center [651, 704] width 94 height 30
drag, startPoint x: 667, startPoint y: 701, endPoint x: 610, endPoint y: 700, distance: 57.0
click at [610, 700] on input "7:00 AM" at bounding box center [651, 704] width 94 height 30
click at [654, 791] on span "07" at bounding box center [648, 792] width 36 height 34
click at [645, 792] on td "04" at bounding box center [639, 802] width 61 height 51
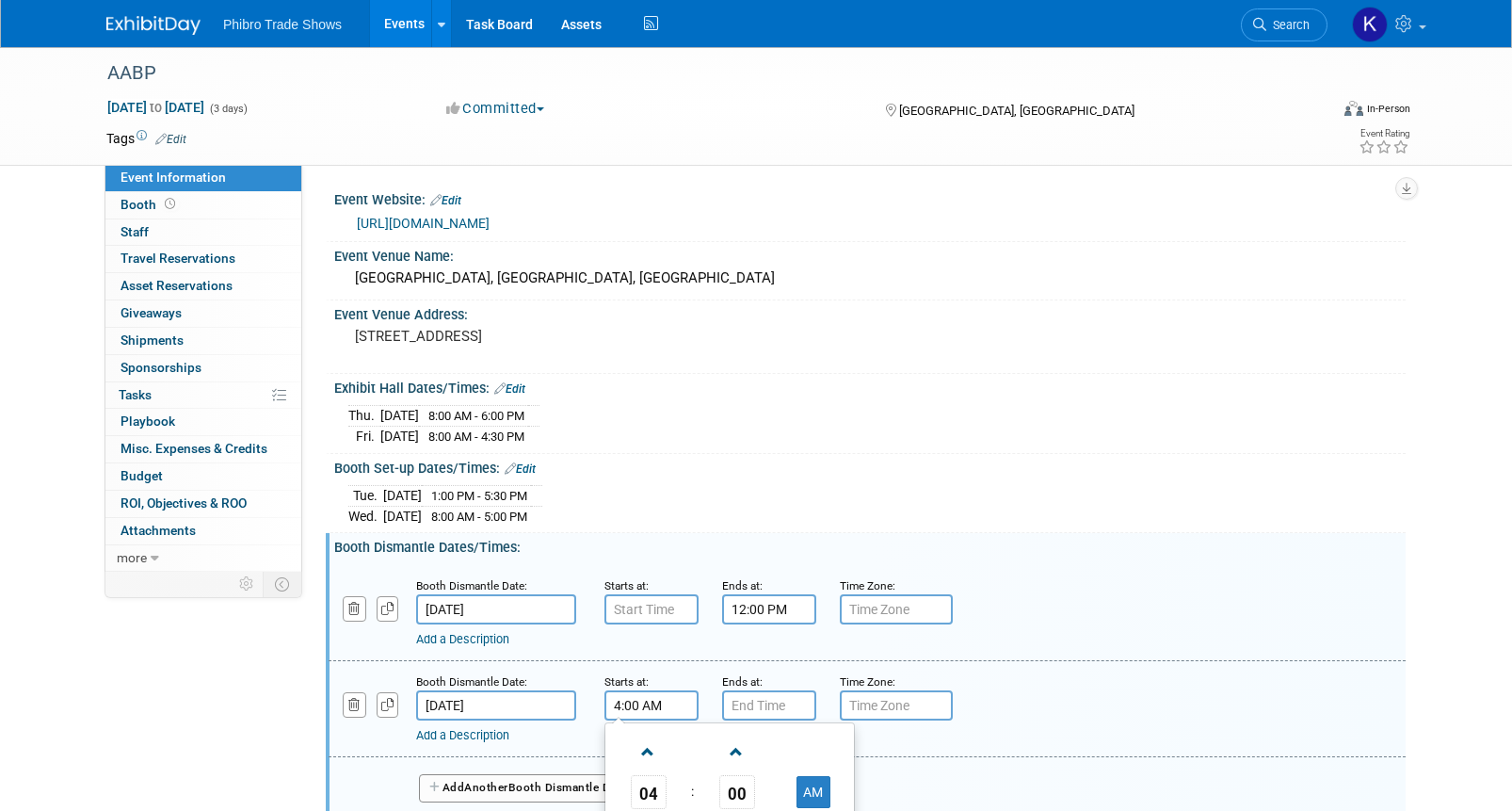
click at [742, 786] on span "00" at bounding box center [737, 792] width 36 height 34
click at [776, 801] on td "30" at bounding box center [760, 802] width 61 height 51
click at [821, 785] on button "AM" at bounding box center [813, 792] width 34 height 32
type input "4:30 PM"
type input "7:00 PM"
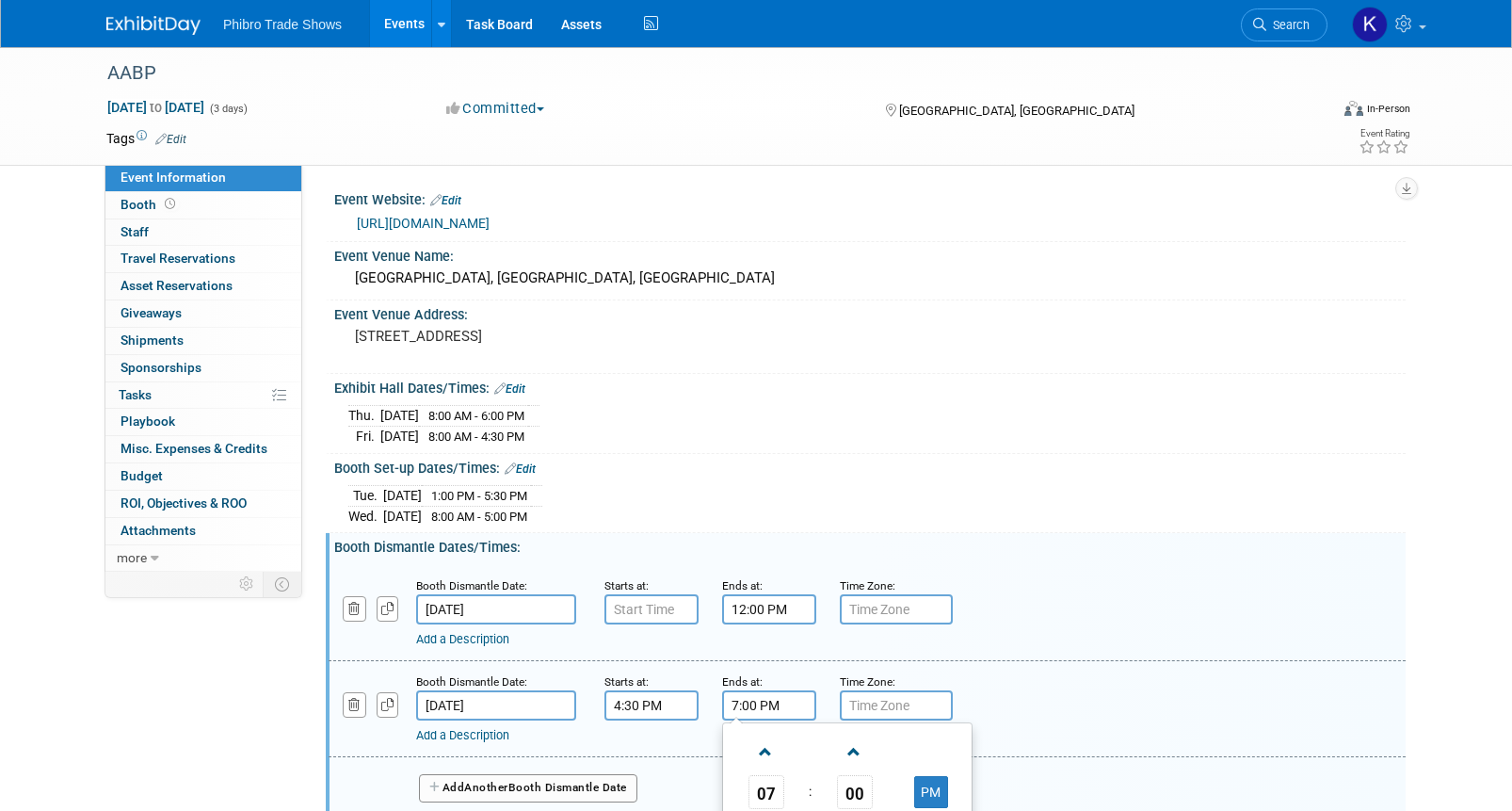
click at [777, 700] on input "7:00 PM" at bounding box center [769, 704] width 94 height 30
click at [1152, 700] on div "Add a Description Description:" at bounding box center [866, 707] width 1106 height 72
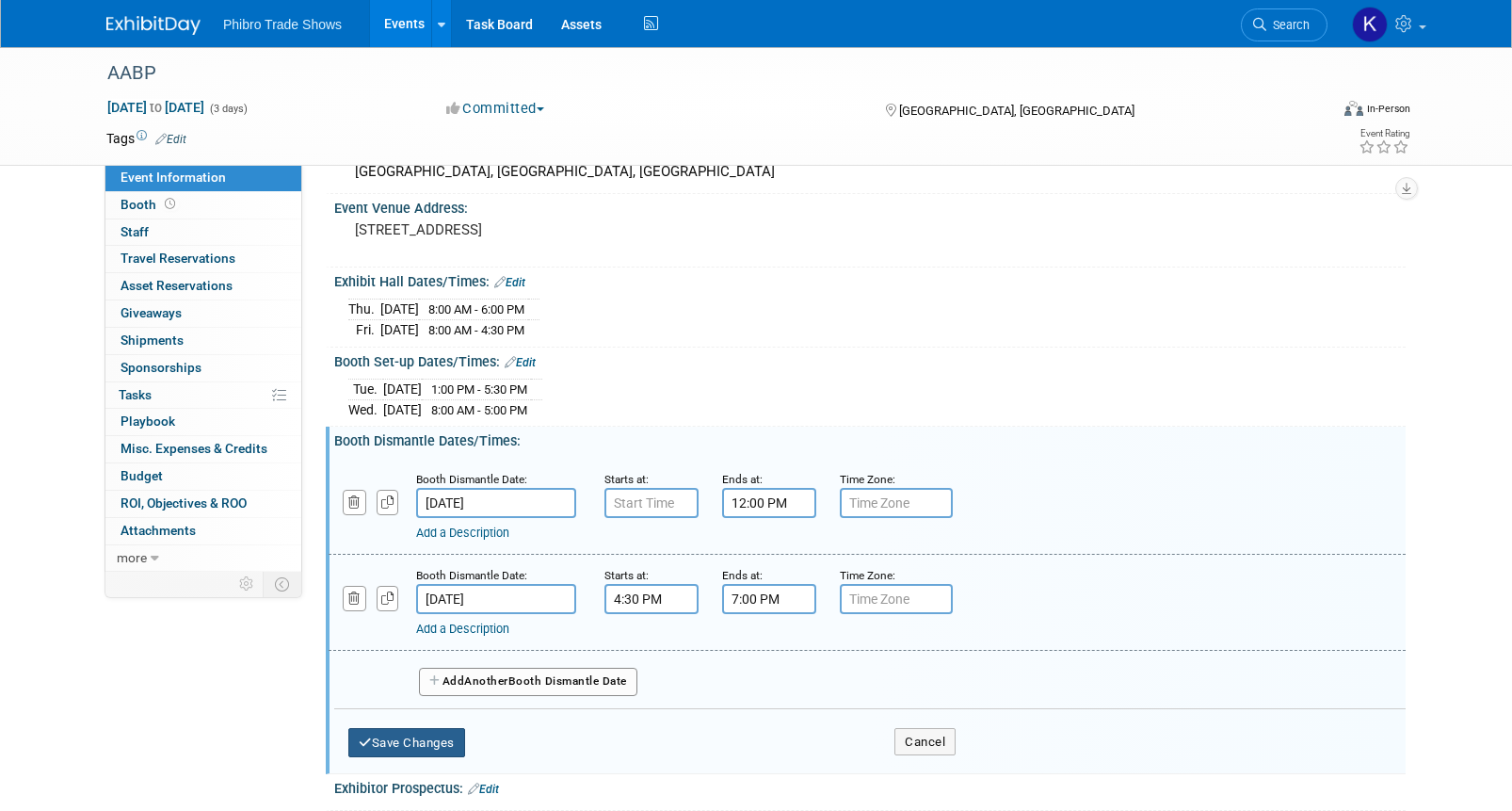
click at [455, 745] on button "Save Changes" at bounding box center [407, 743] width 117 height 30
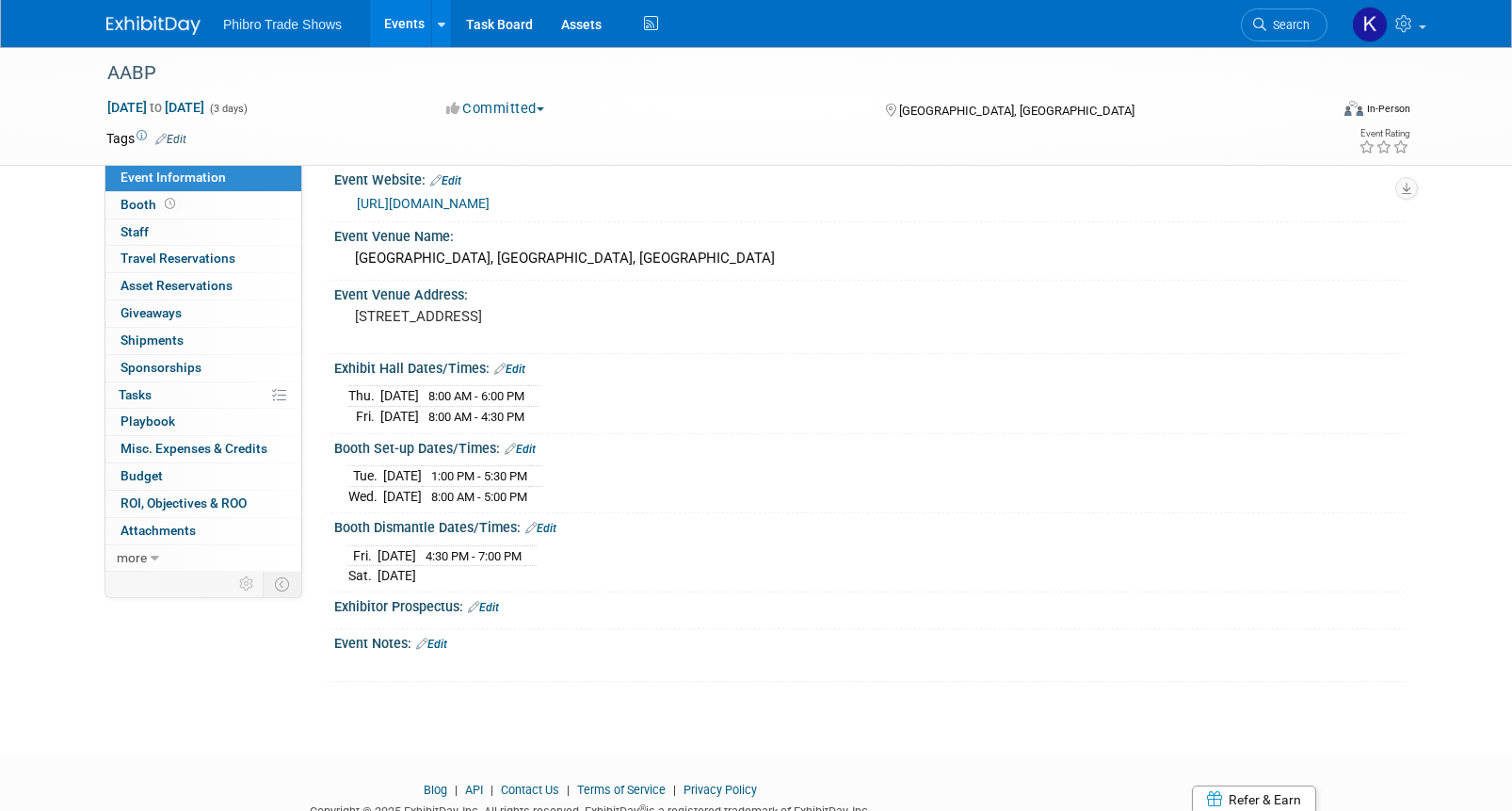
scroll to position [0, 0]
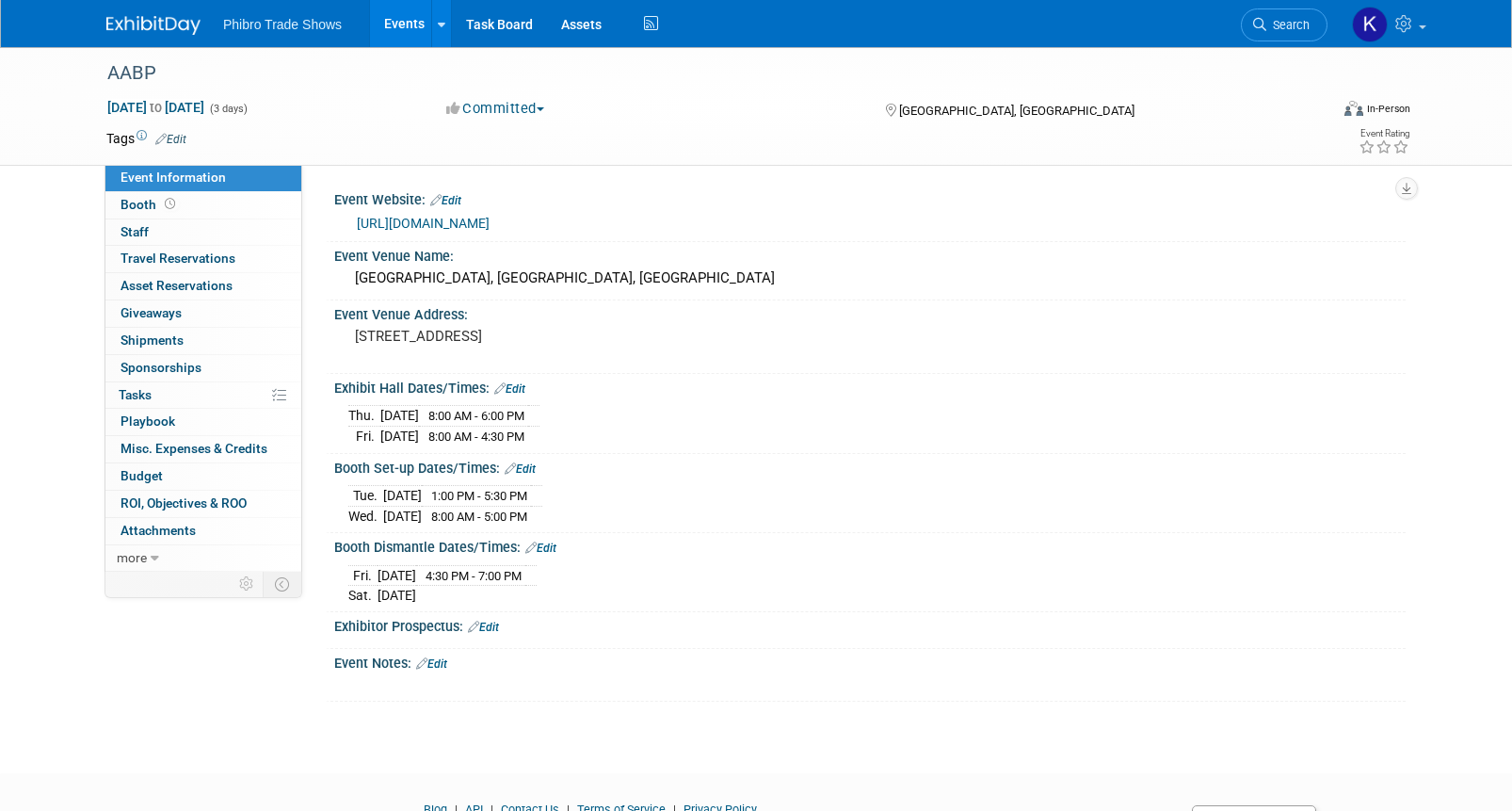
click at [397, 24] on link "Events" at bounding box center [404, 23] width 69 height 47
